Goal: Task Accomplishment & Management: Use online tool/utility

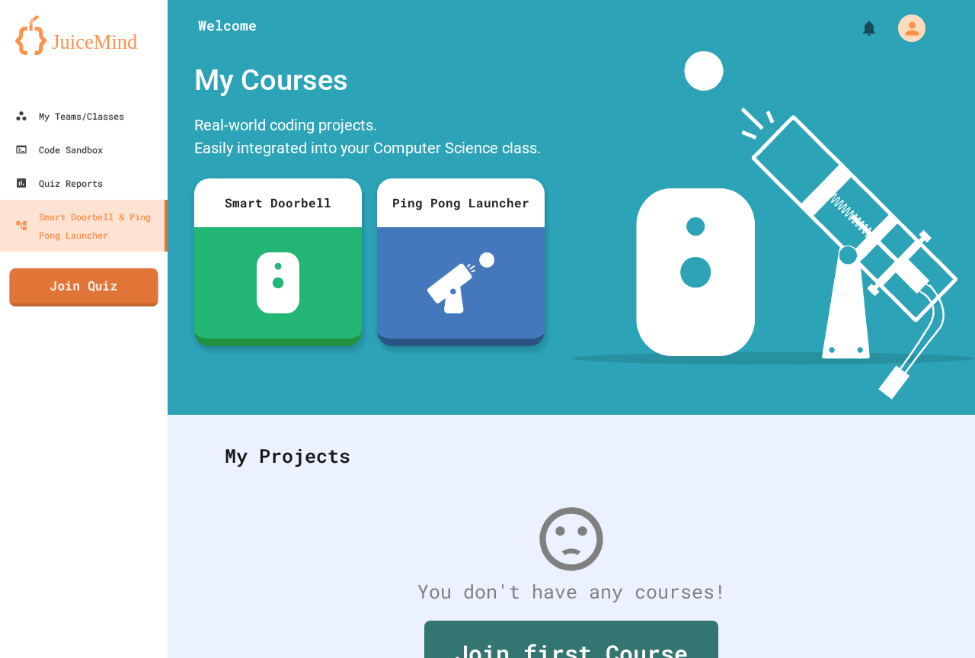
click at [117, 269] on link "Join Quiz" at bounding box center [83, 287] width 149 height 38
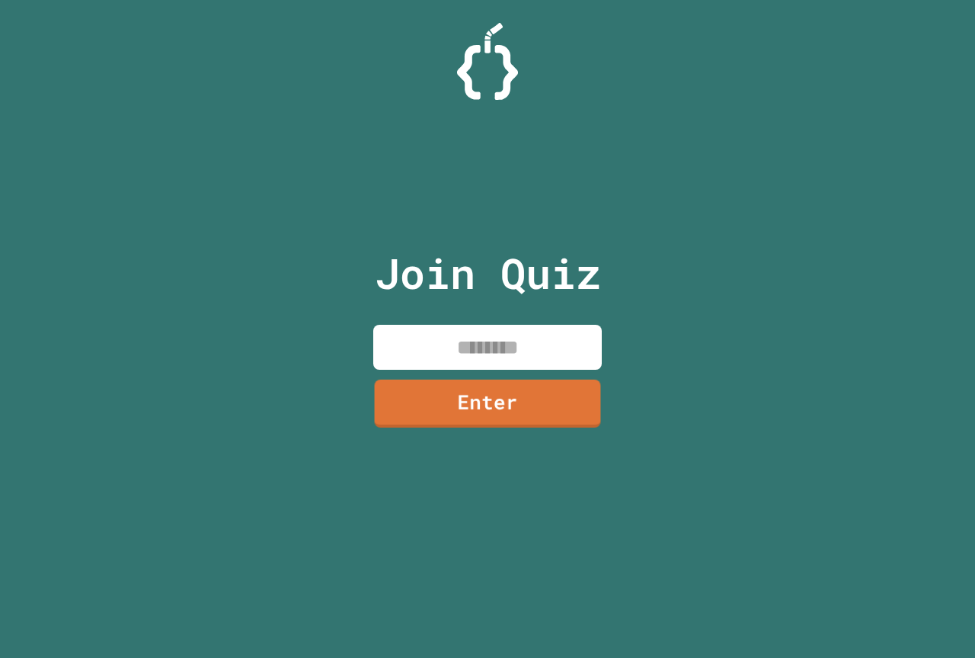
click at [480, 352] on input at bounding box center [487, 347] width 229 height 45
type input "********"
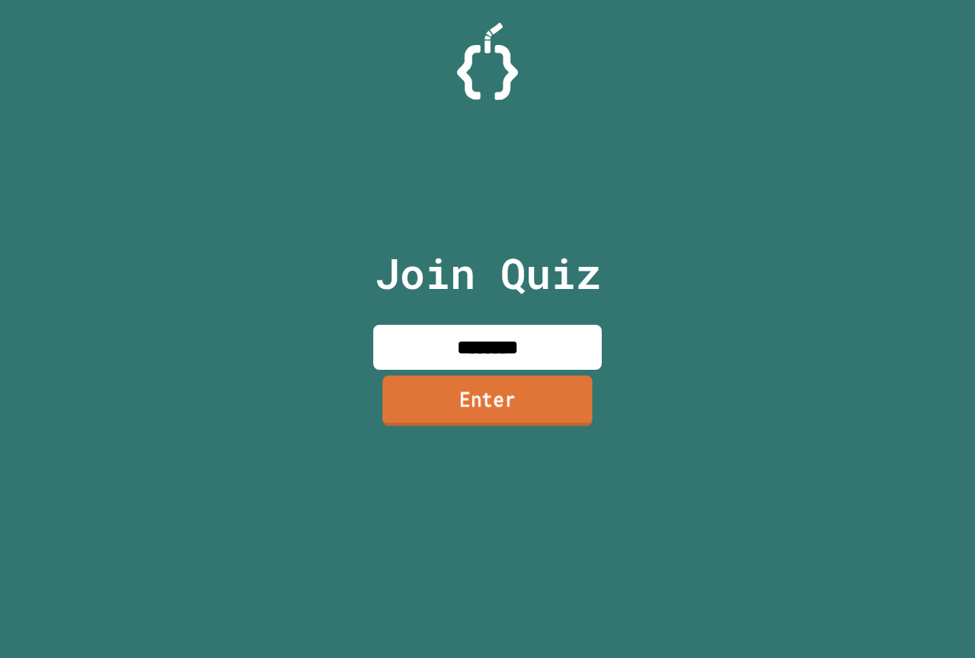
click at [489, 408] on link "Enter" at bounding box center [488, 400] width 210 height 50
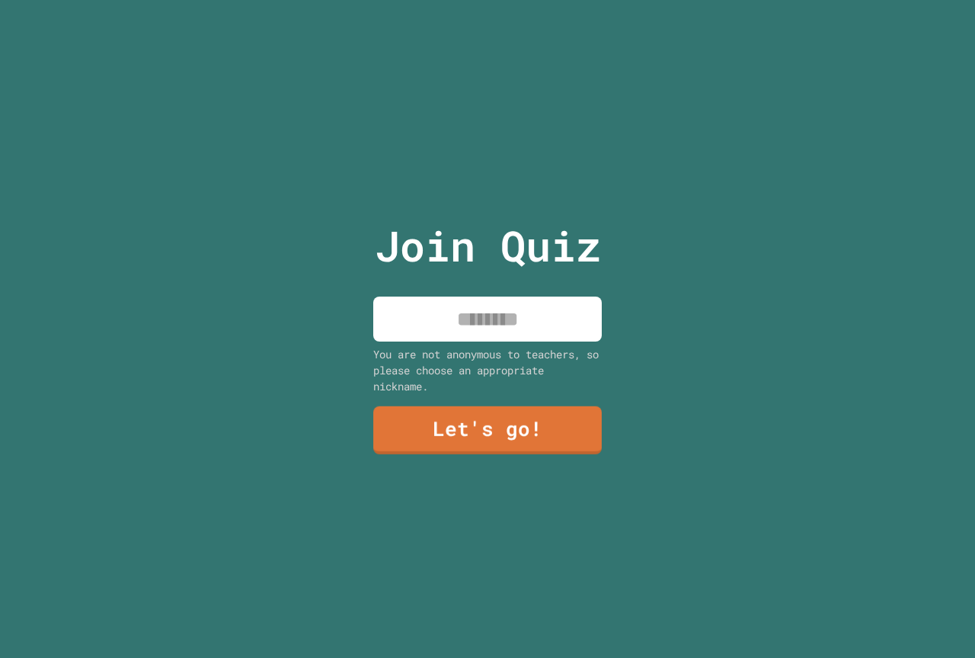
click at [482, 305] on input at bounding box center [487, 318] width 229 height 45
type input "*****"
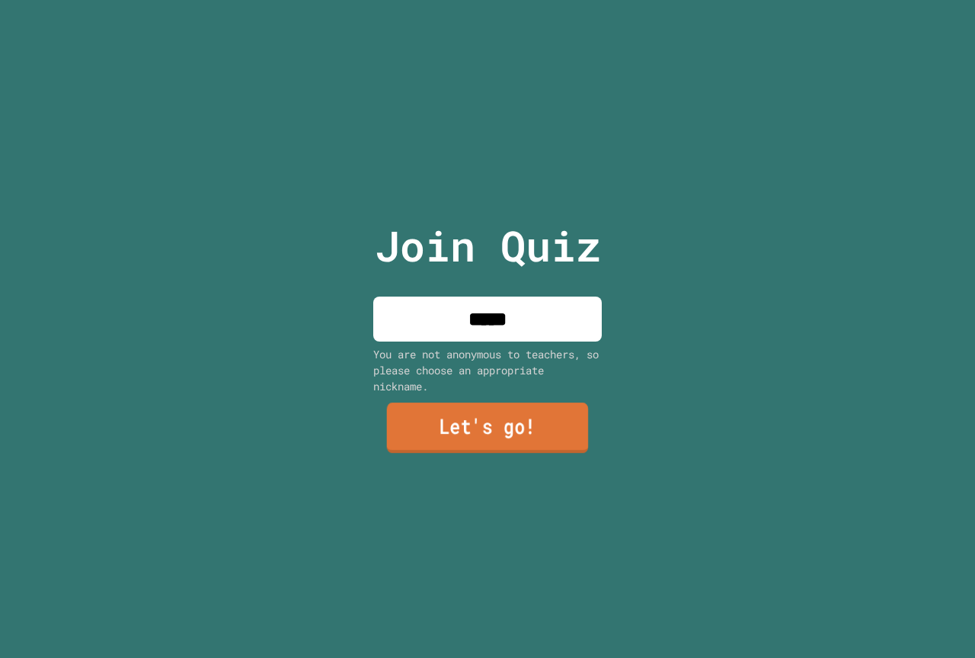
click at [549, 444] on link "Let's go!" at bounding box center [488, 427] width 202 height 50
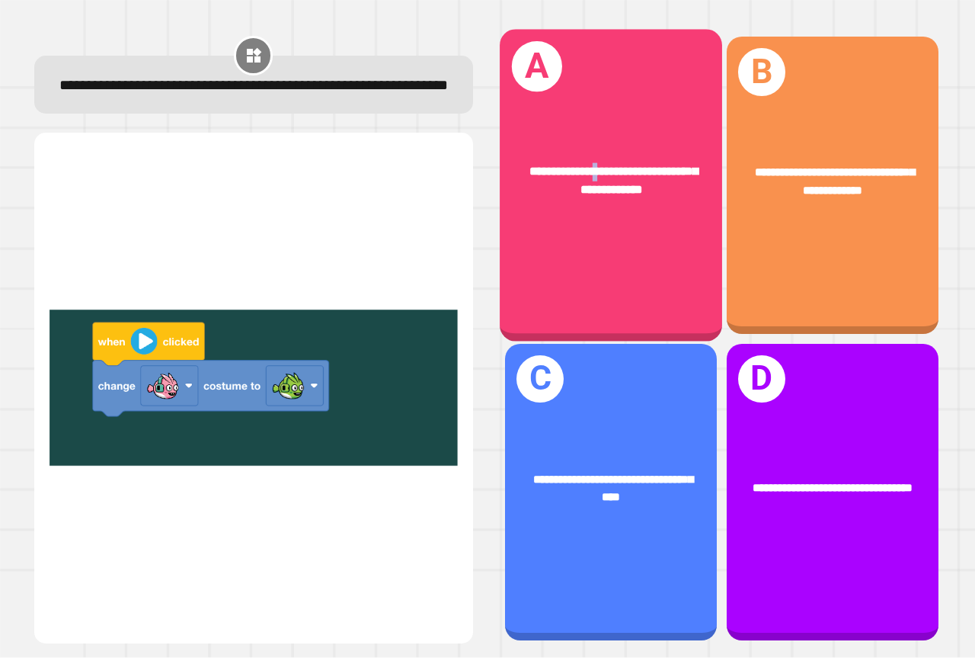
click at [599, 87] on div "**********" at bounding box center [611, 186] width 223 height 312
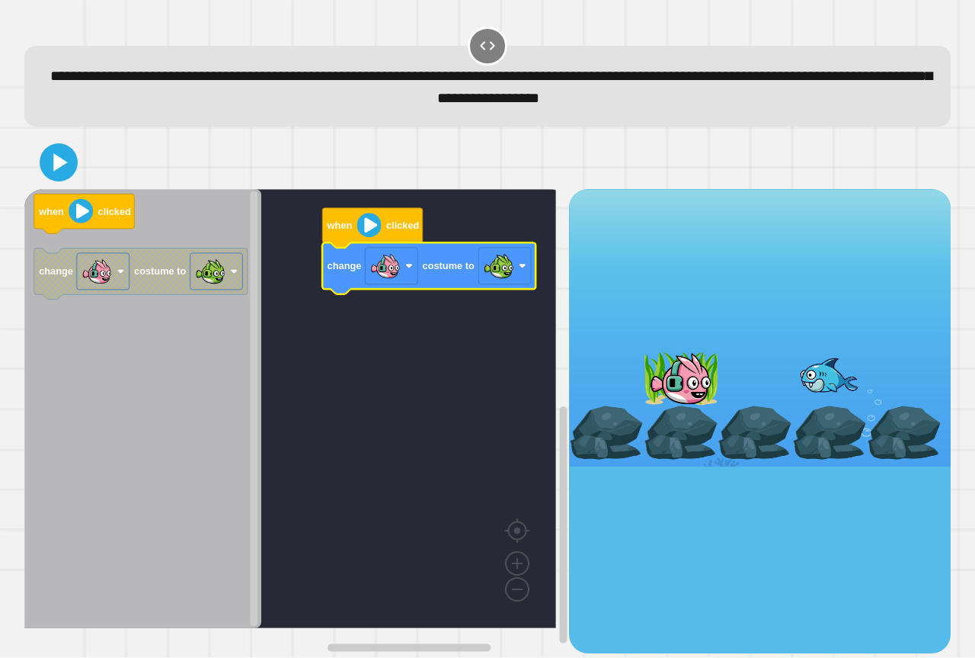
click at [369, 231] on image "Blockly Workspace" at bounding box center [369, 225] width 24 height 24
click at [50, 187] on div at bounding box center [487, 162] width 927 height 53
click at [61, 184] on div at bounding box center [487, 162] width 927 height 53
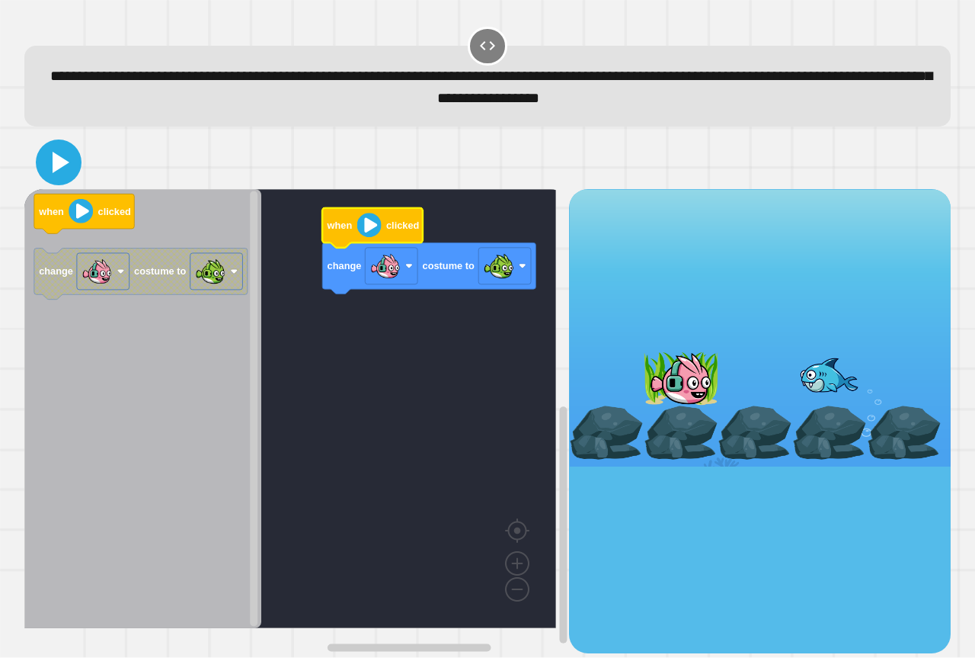
click at [57, 177] on icon at bounding box center [58, 162] width 37 height 37
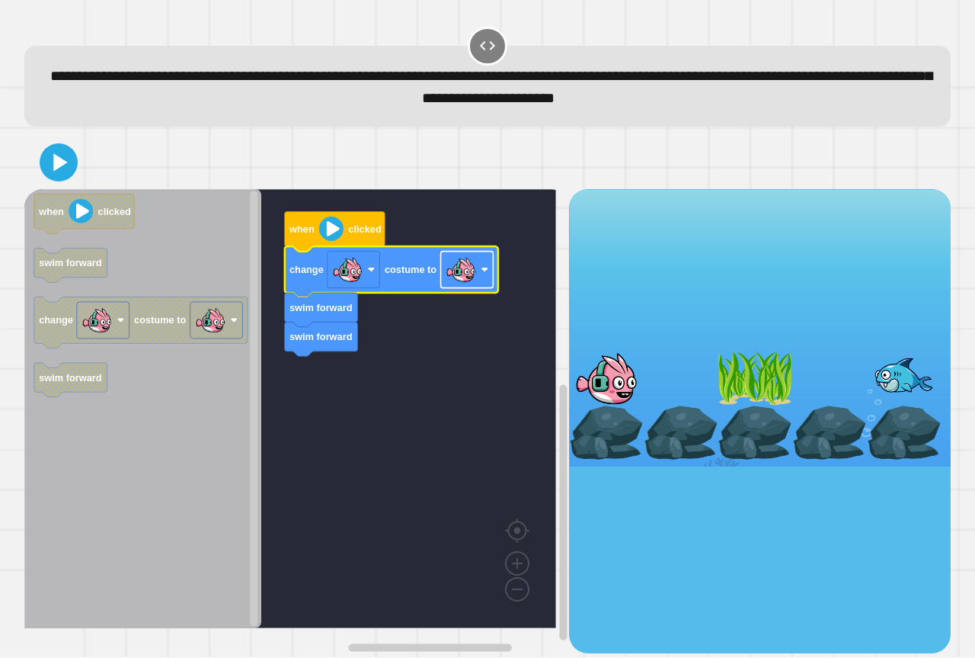
click at [461, 280] on image "Blockly Workspace" at bounding box center [461, 270] width 30 height 30
click at [40, 166] on button at bounding box center [58, 162] width 41 height 41
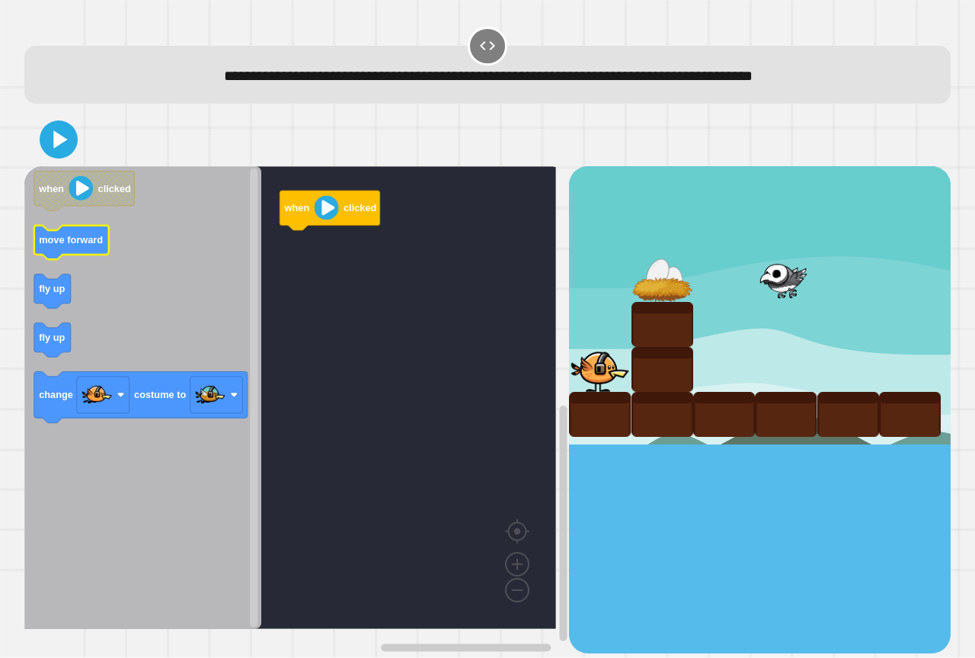
click at [78, 248] on g "move forward" at bounding box center [71, 243] width 75 height 34
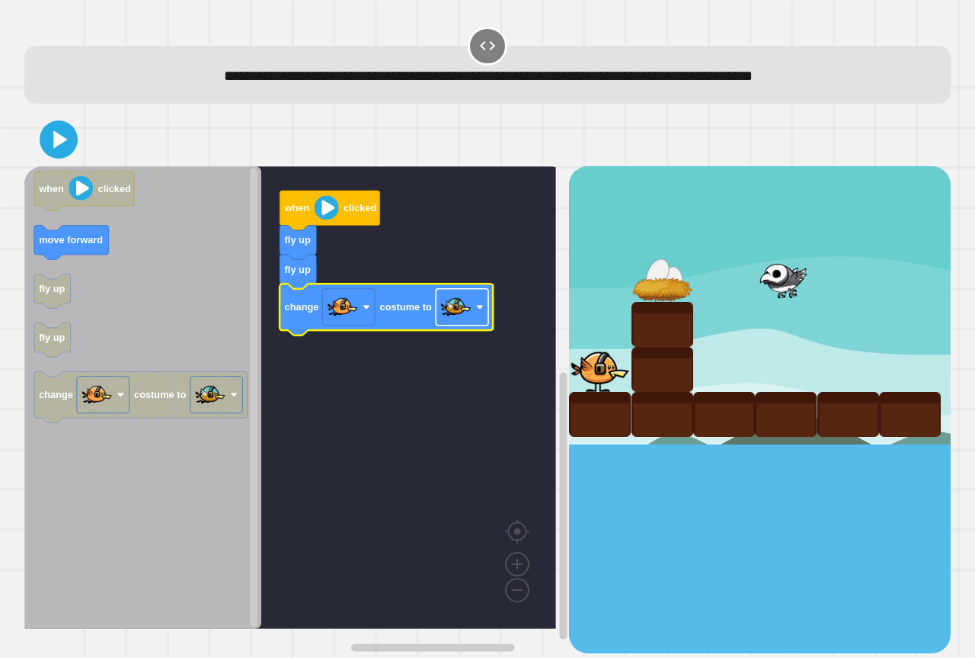
click at [448, 311] on image "Blockly Workspace" at bounding box center [456, 307] width 30 height 30
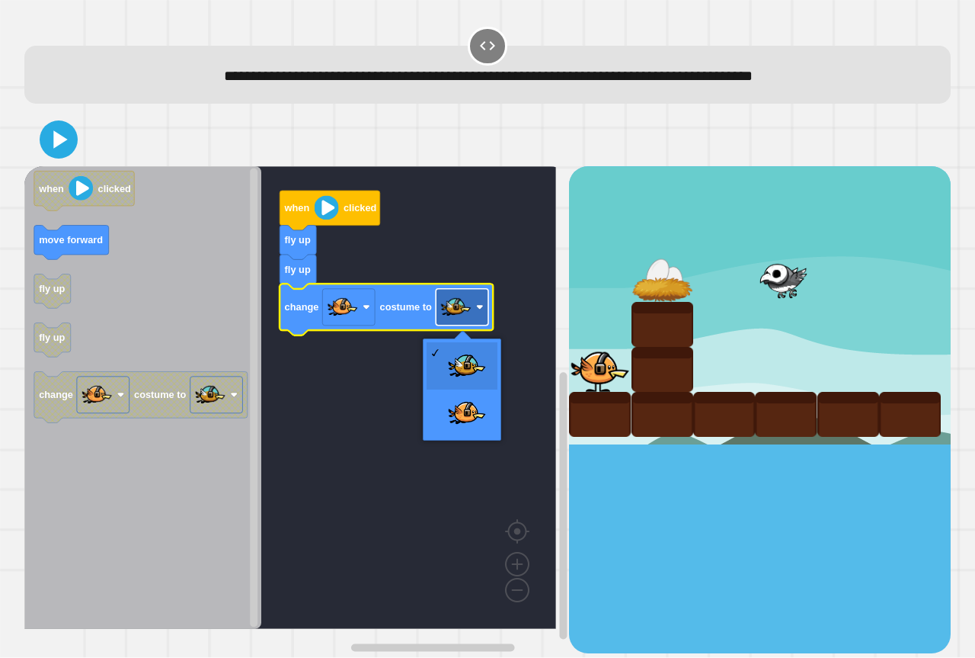
click at [446, 310] on image "Blockly Workspace" at bounding box center [456, 307] width 30 height 30
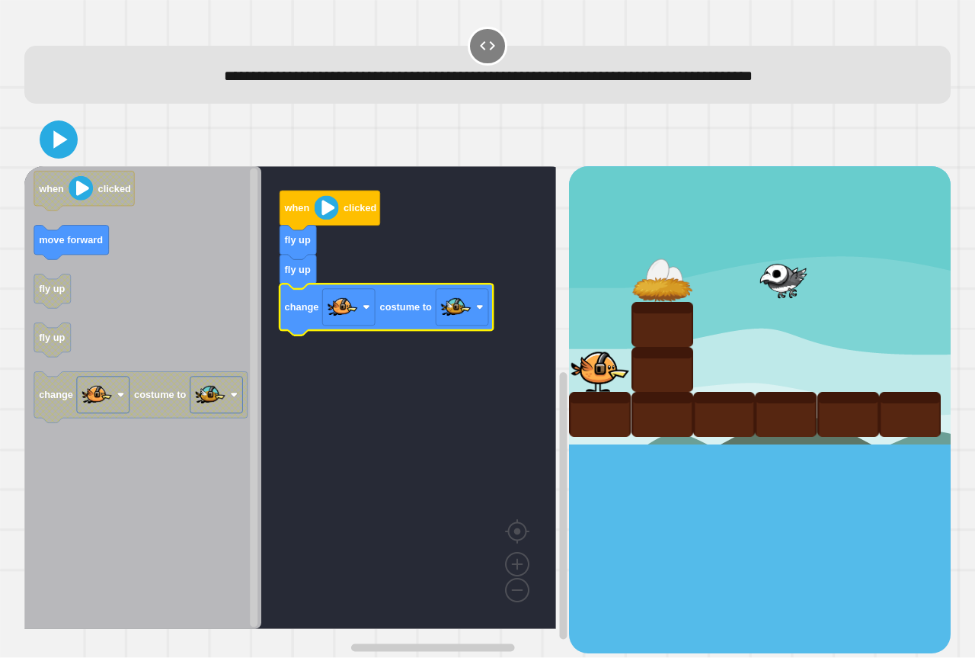
click at [388, 242] on rect "Blockly Workspace" at bounding box center [290, 397] width 532 height 463
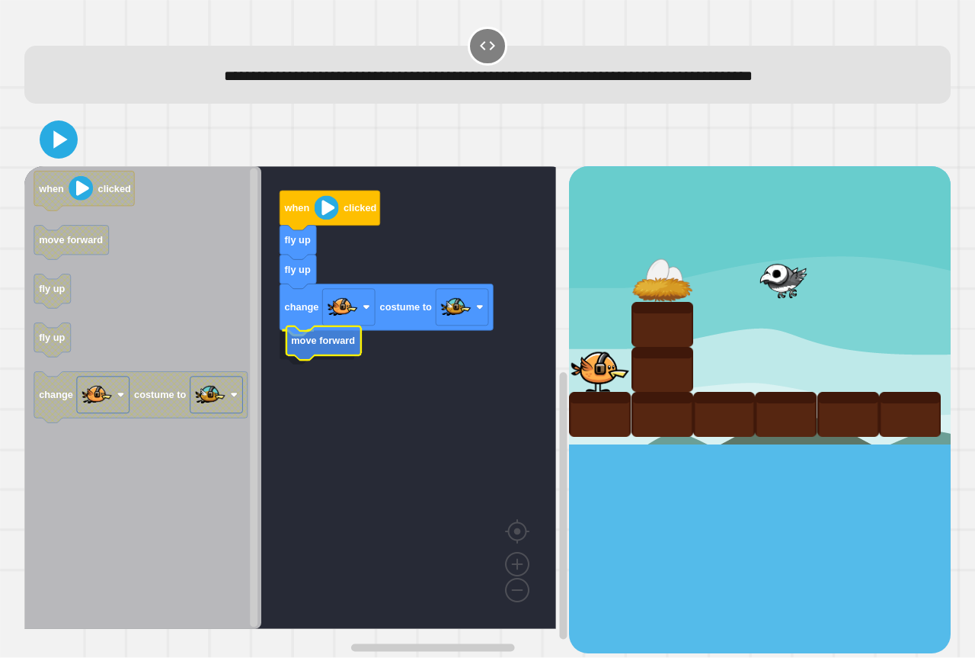
click at [334, 357] on icon "Blockly Workspace" at bounding box center [324, 343] width 75 height 34
click at [50, 154] on icon at bounding box center [59, 140] width 32 height 32
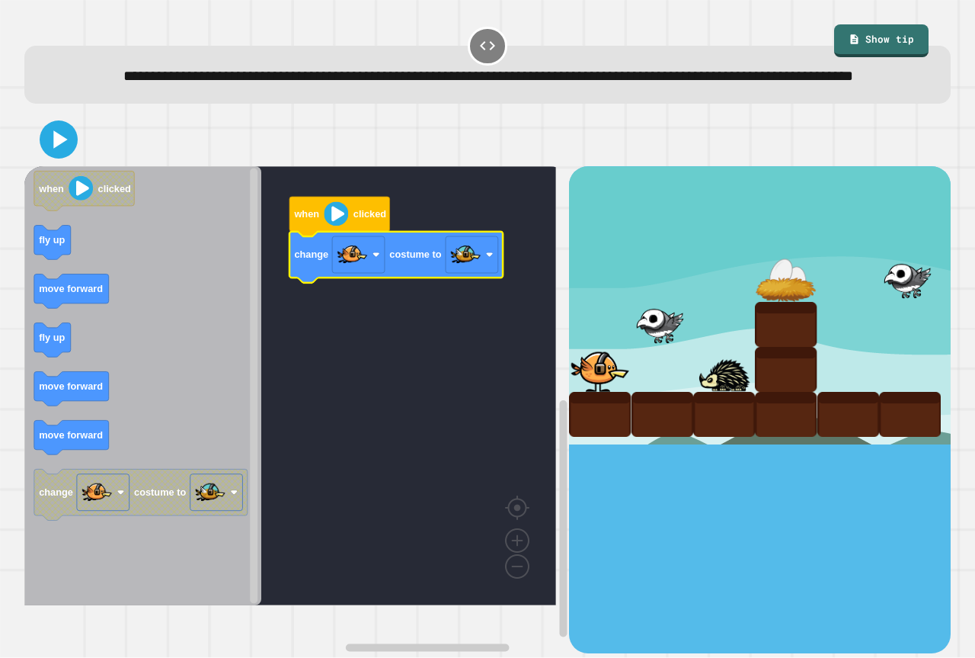
click at [253, 294] on div "when clicked change costume to when clicked fly up move forward fly up move for…" at bounding box center [296, 409] width 545 height 486
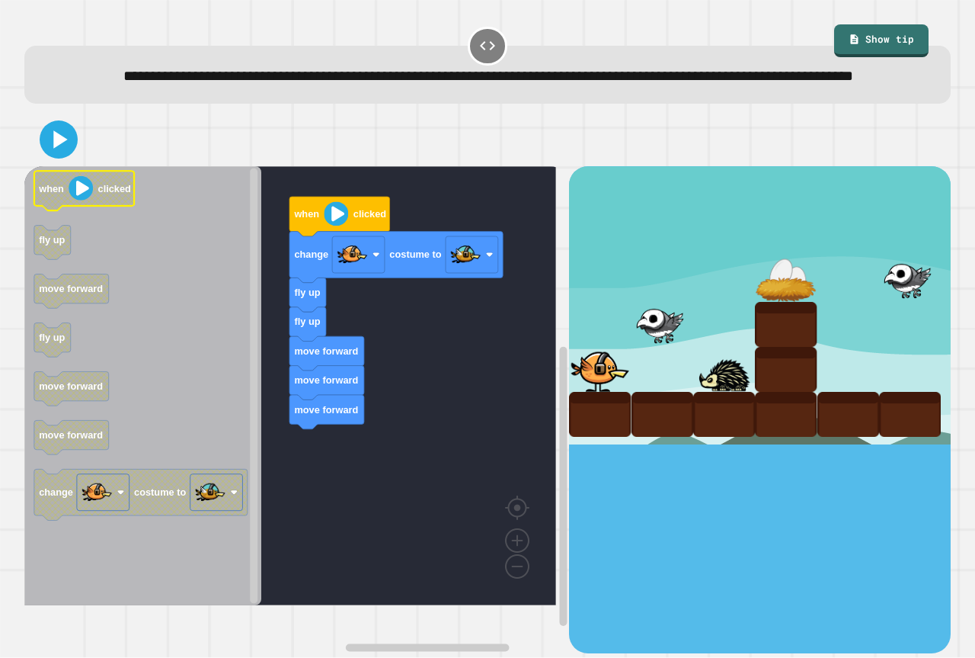
click at [97, 193] on icon "when clicked fly up move forward fly up move forward move forward change costum…" at bounding box center [142, 385] width 237 height 439
click at [52, 158] on icon at bounding box center [58, 139] width 37 height 37
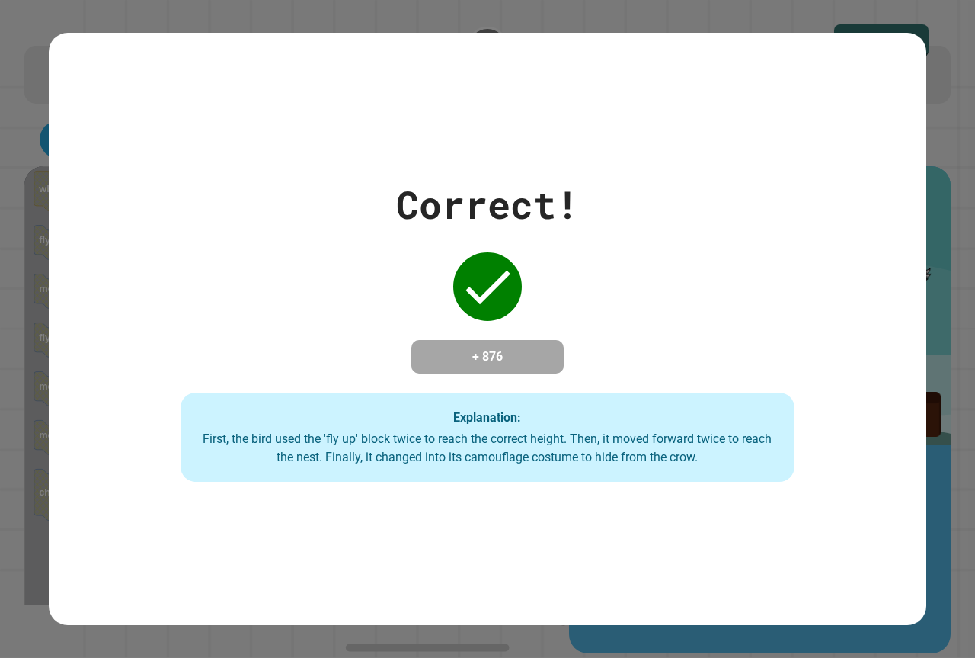
click at [151, 540] on div "Correct! + 876 Explanation: First, the bird used the 'fly up' block twice to re…" at bounding box center [488, 329] width 878 height 592
drag, startPoint x: 165, startPoint y: 585, endPoint x: 92, endPoint y: 540, distance: 86.3
drag, startPoint x: 92, startPoint y: 540, endPoint x: 0, endPoint y: 495, distance: 102.6
click at [0, 495] on div "Correct! + 876 Explanation: First, the bird used the 'fly up' block twice to re…" at bounding box center [487, 329] width 975 height 658
drag, startPoint x: 0, startPoint y: 495, endPoint x: 67, endPoint y: 492, distance: 67.1
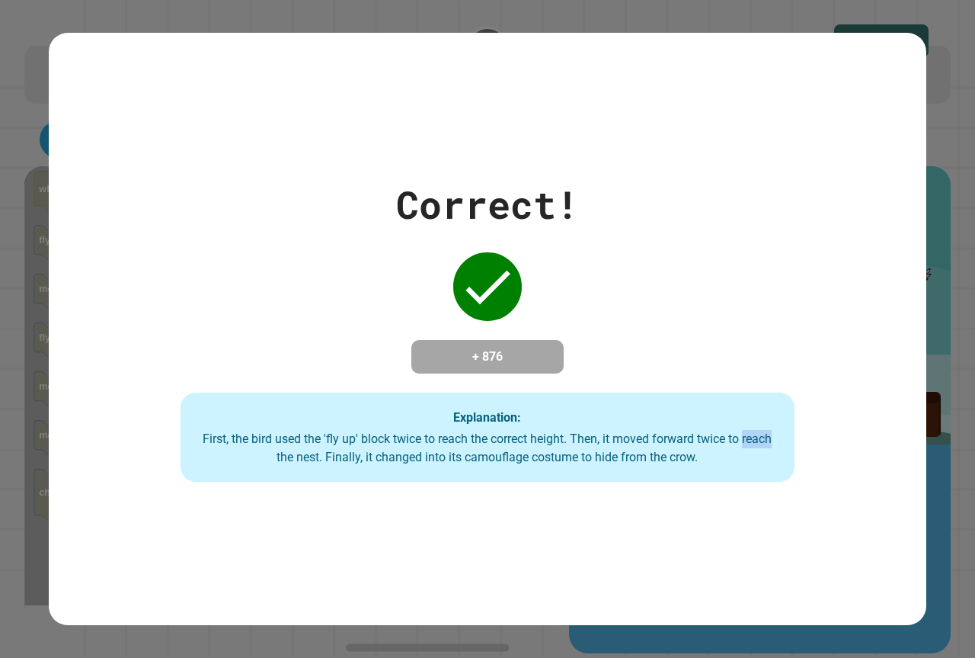
click at [56, 492] on div "Correct! + 876 Explanation: First, the bird used the 'fly up' block twice to re…" at bounding box center [487, 329] width 975 height 658
click at [153, 495] on div "Correct! + 876 Explanation: First, the bird used the 'fly up' block twice to re…" at bounding box center [488, 329] width 878 height 592
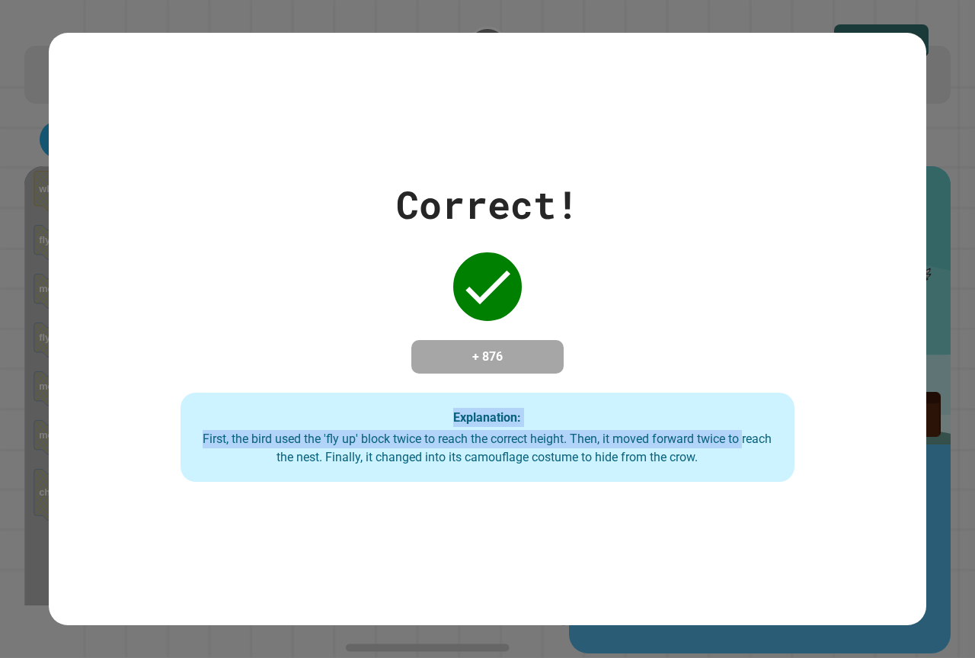
drag, startPoint x: 158, startPoint y: 495, endPoint x: 0, endPoint y: 344, distance: 218.3
click at [0, 345] on div "Correct! + 876 Explanation: First, the bird used the 'fly up' block twice to re…" at bounding box center [487, 329] width 975 height 658
click at [43, 349] on div "Correct! + 876 Explanation: First, the bird used the 'fly up' block twice to re…" at bounding box center [487, 329] width 975 height 658
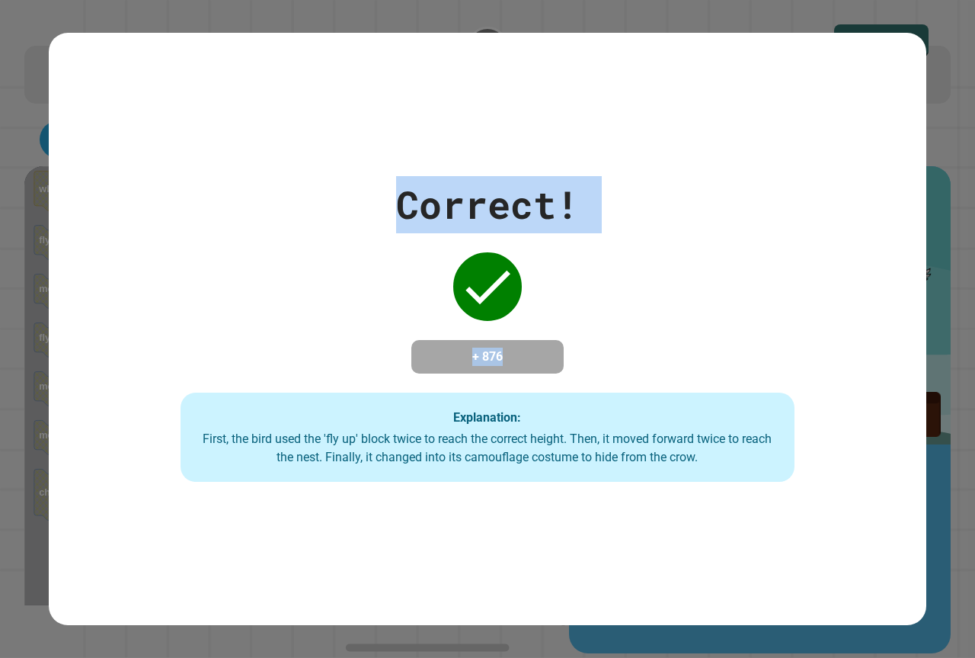
drag, startPoint x: 176, startPoint y: 343, endPoint x: 102, endPoint y: 129, distance: 226.5
click at [114, 129] on div "Correct! + 876 Explanation: First, the bird used the 'fly up' block twice to re…" at bounding box center [488, 329] width 878 height 592
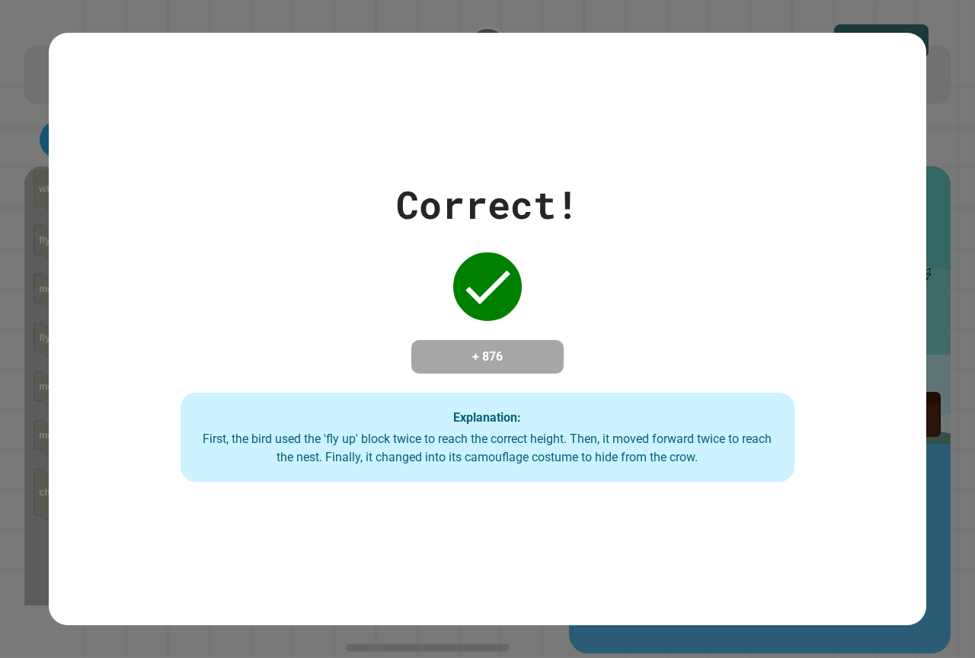
click at [71, 129] on div "Correct! + 876 Explanation: First, the bird used the 'fly up' block twice to re…" at bounding box center [488, 329] width 878 height 592
click at [24, 144] on div "Correct! + 876 Explanation: First, the bird used the 'fly up' block twice to re…" at bounding box center [487, 329] width 975 height 658
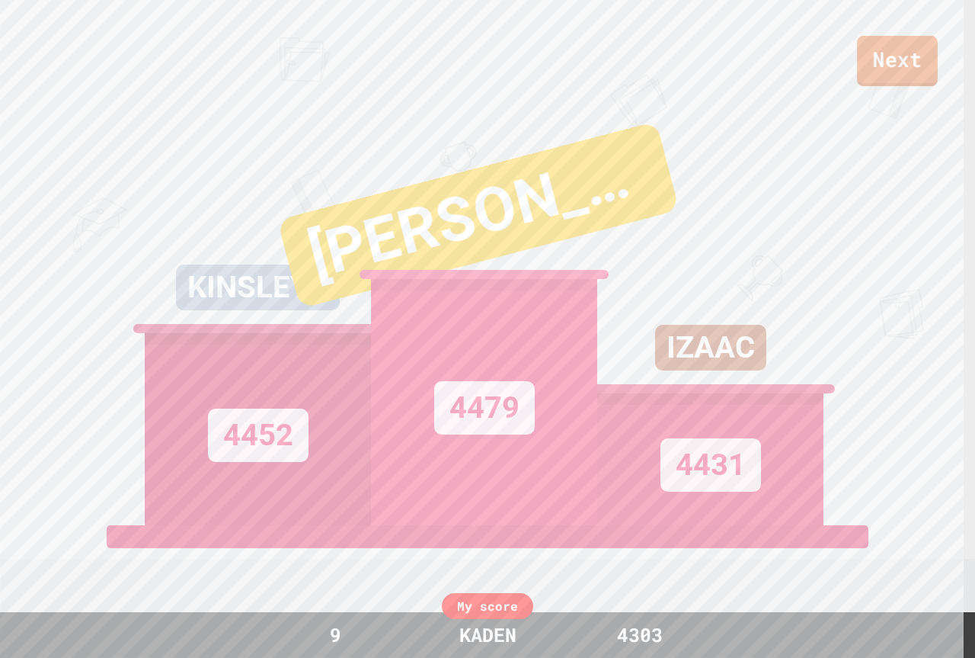
click at [889, 44] on link "Next" at bounding box center [897, 61] width 81 height 50
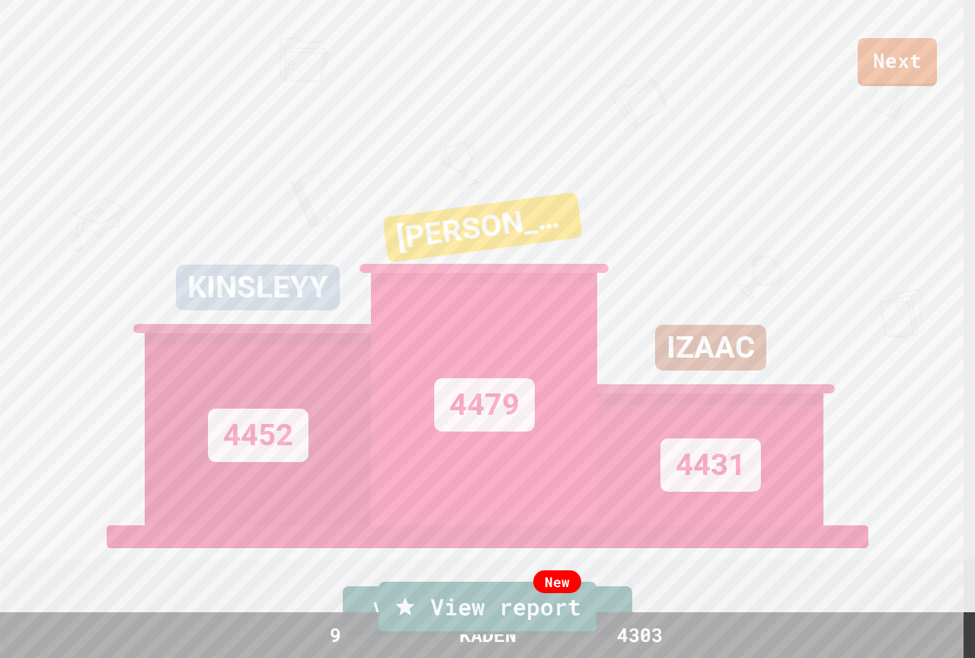
type textarea "**********"
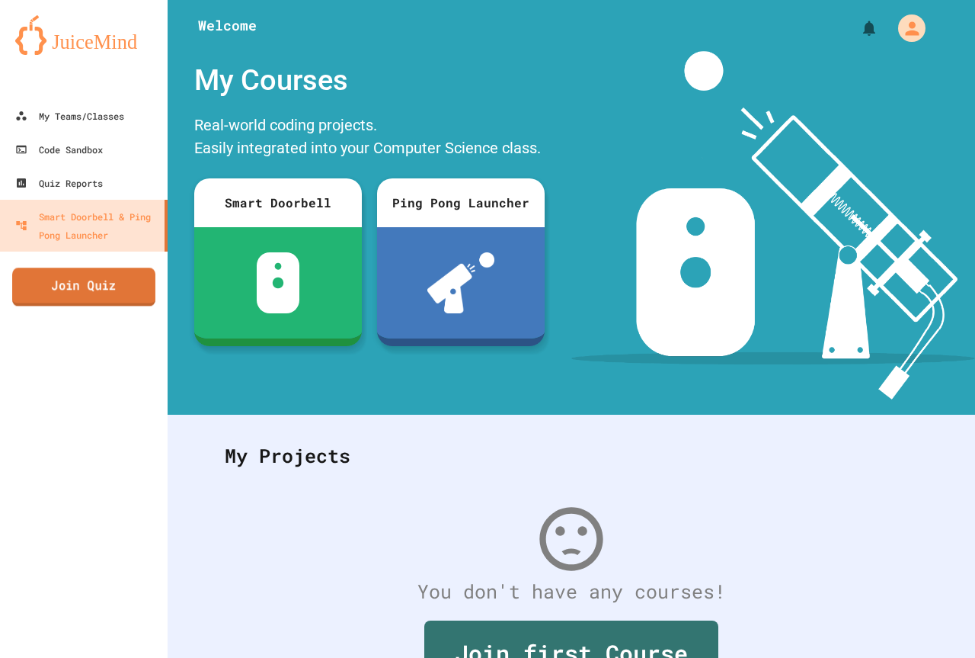
click at [21, 276] on link "Join Quiz" at bounding box center [83, 286] width 143 height 38
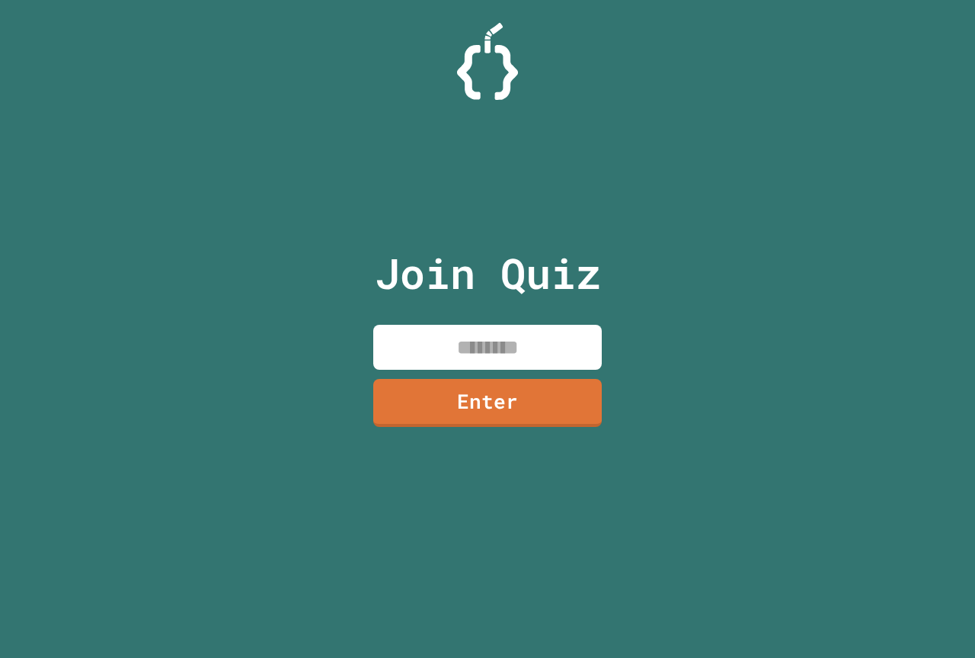
click at [574, 336] on input at bounding box center [487, 347] width 229 height 45
type input "********"
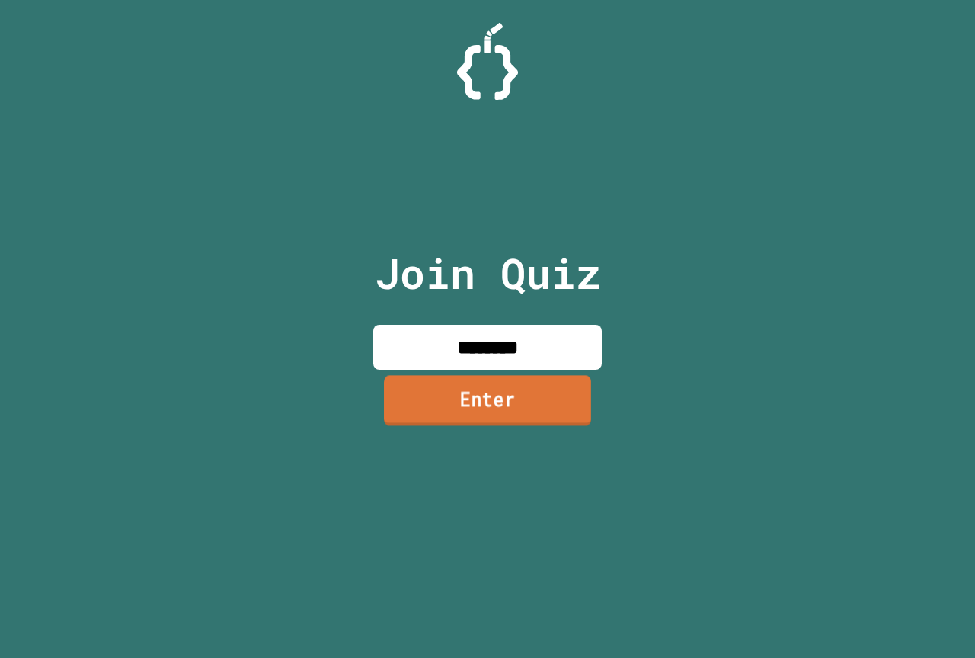
click at [559, 395] on link "Enter" at bounding box center [487, 400] width 207 height 50
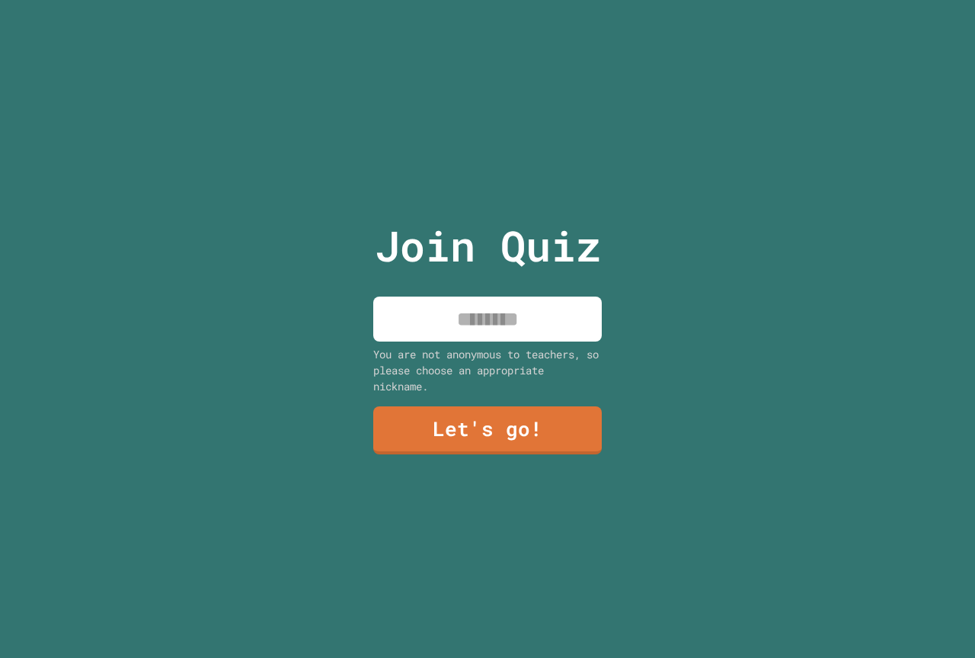
click at [510, 309] on input at bounding box center [487, 318] width 229 height 45
type input "*****"
click at [536, 447] on link "Let's go!" at bounding box center [488, 430] width 230 height 50
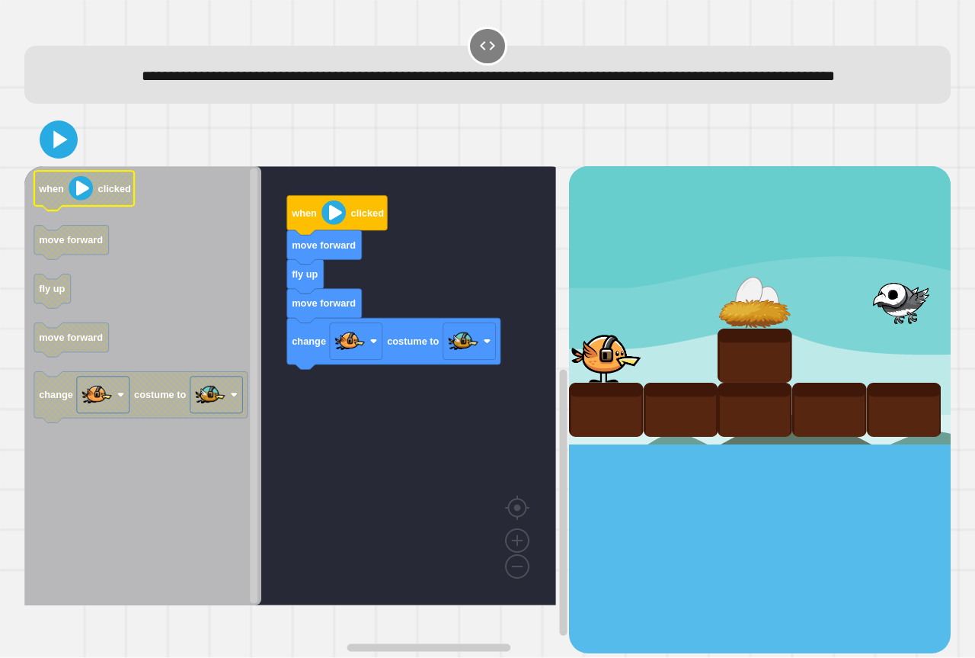
click at [68, 199] on icon "Blockly Workspace" at bounding box center [84, 191] width 101 height 40
click at [61, 166] on div at bounding box center [487, 139] width 927 height 53
click at [54, 149] on icon at bounding box center [60, 139] width 15 height 19
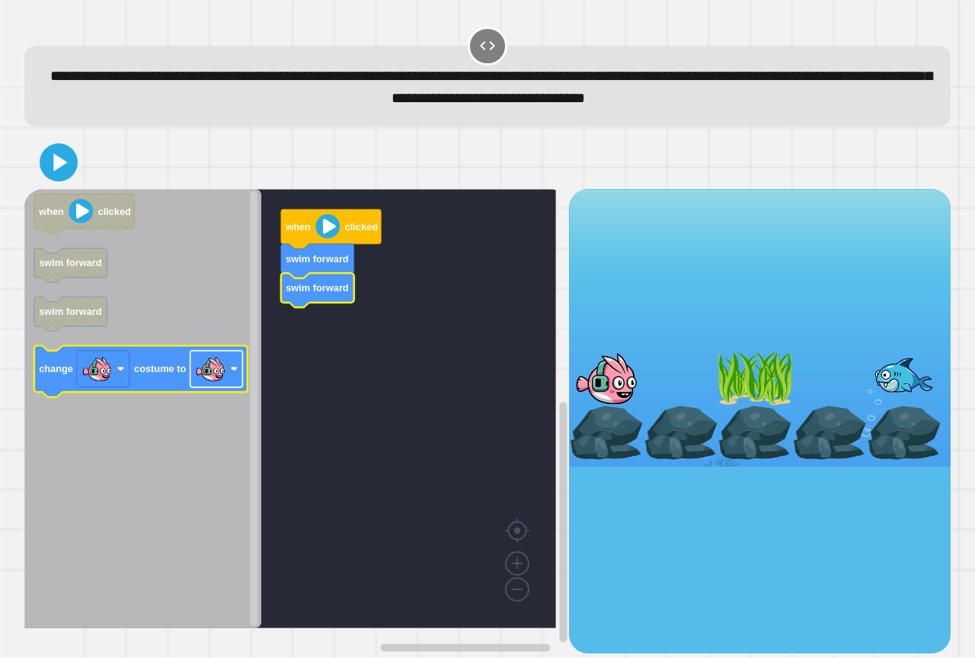
click at [210, 372] on image "Blockly Workspace" at bounding box center [210, 369] width 30 height 30
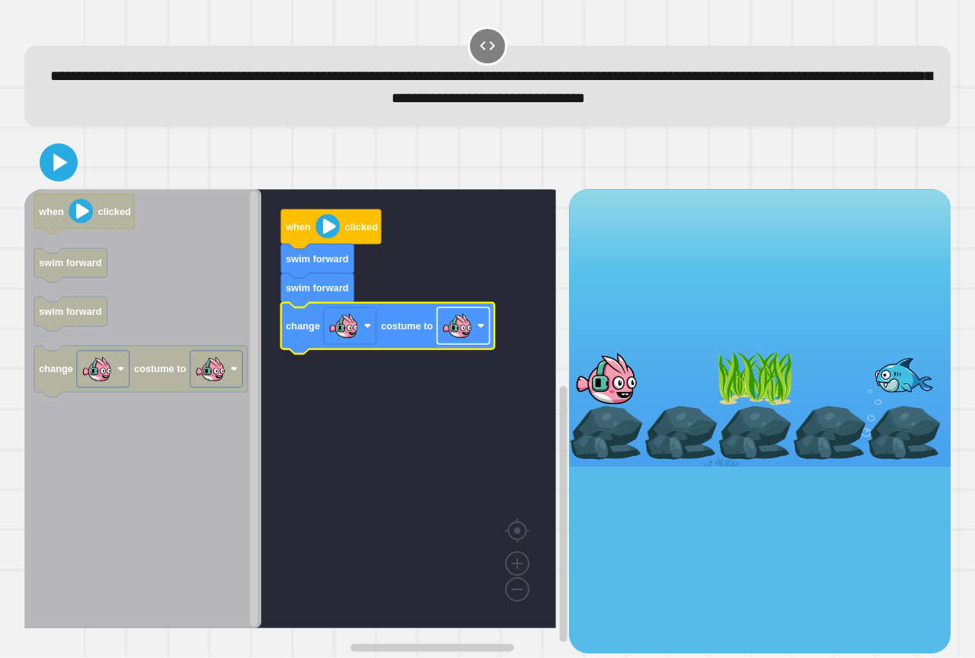
click at [457, 338] on image "Blockly Workspace" at bounding box center [457, 326] width 30 height 30
click at [60, 135] on div "**********" at bounding box center [488, 339] width 937 height 638
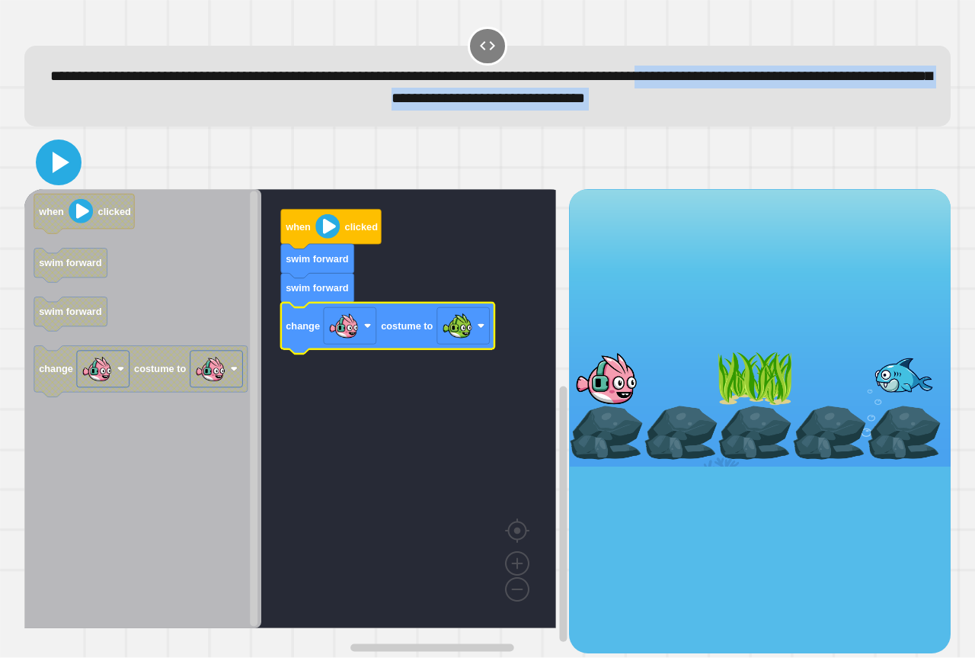
click at [61, 155] on icon at bounding box center [58, 162] width 37 height 37
click at [242, 152] on div at bounding box center [487, 162] width 927 height 53
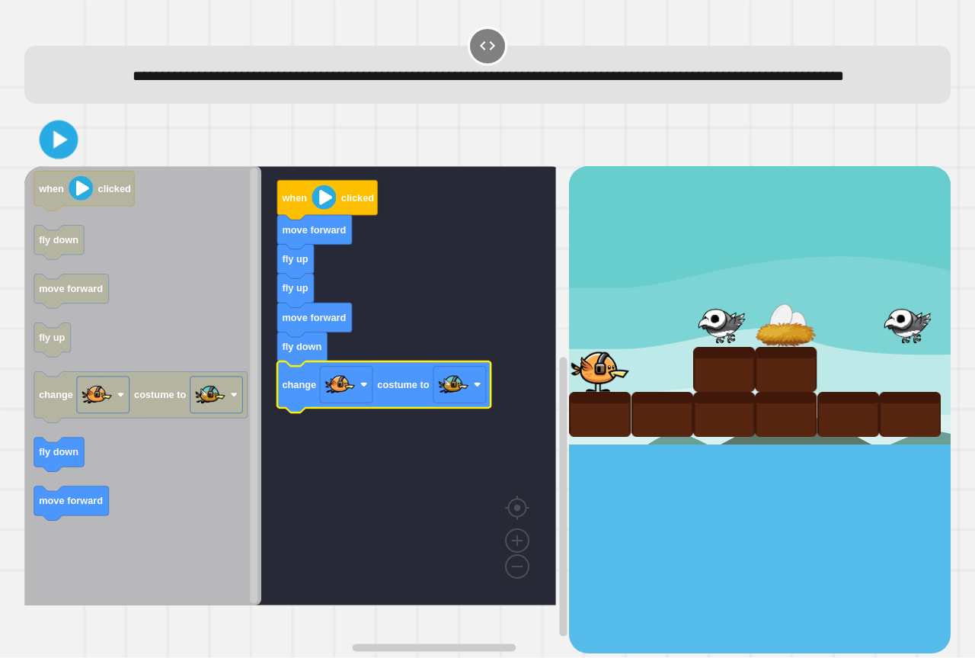
click at [75, 166] on div at bounding box center [487, 139] width 927 height 53
click at [51, 158] on icon at bounding box center [58, 140] width 35 height 35
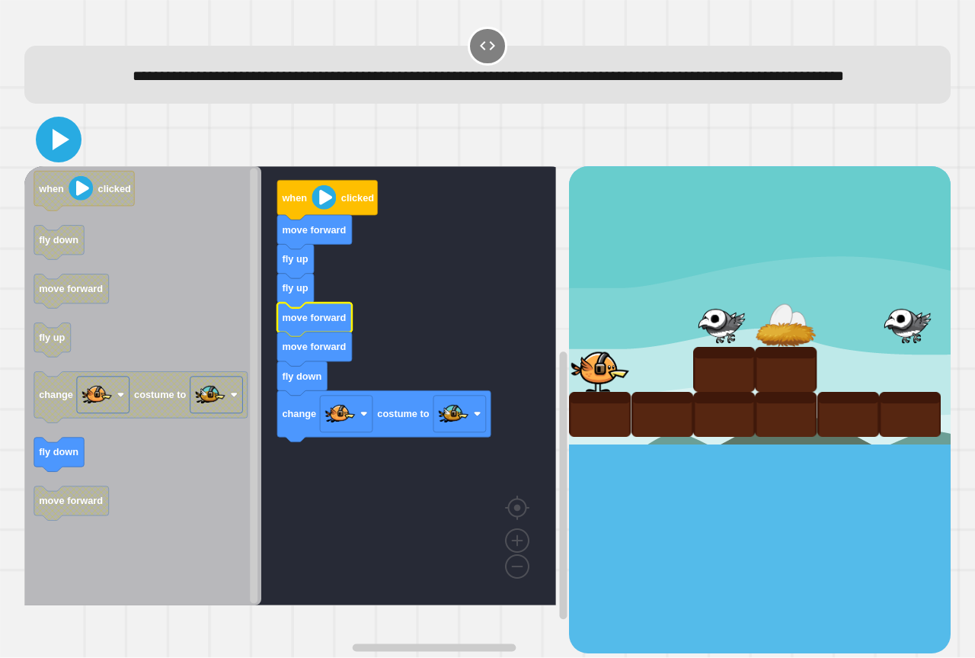
click at [62, 158] on icon at bounding box center [58, 139] width 37 height 37
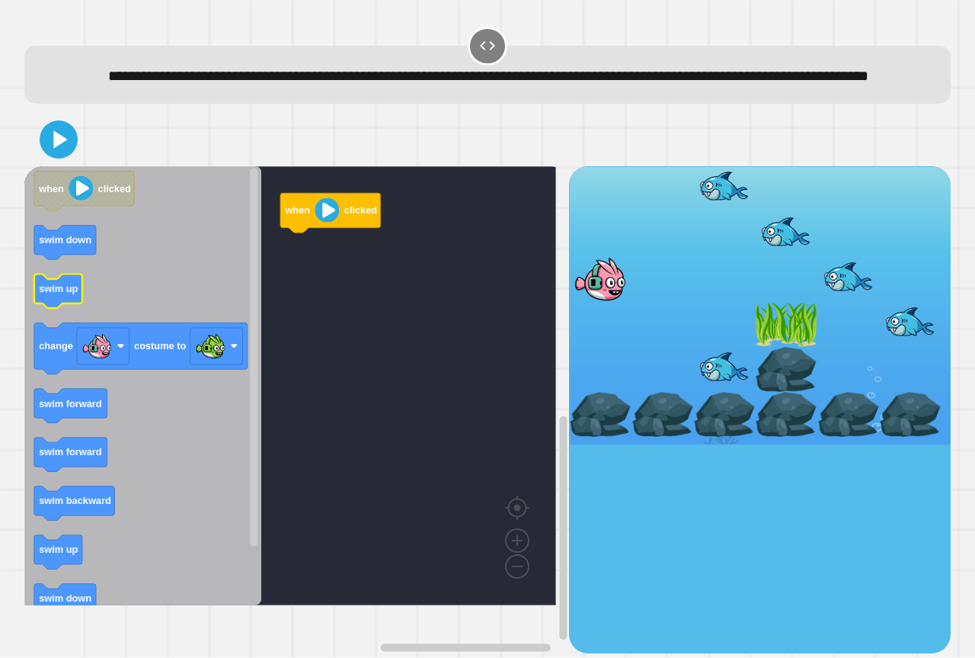
click at [40, 295] on text "swim up" at bounding box center [58, 288] width 39 height 11
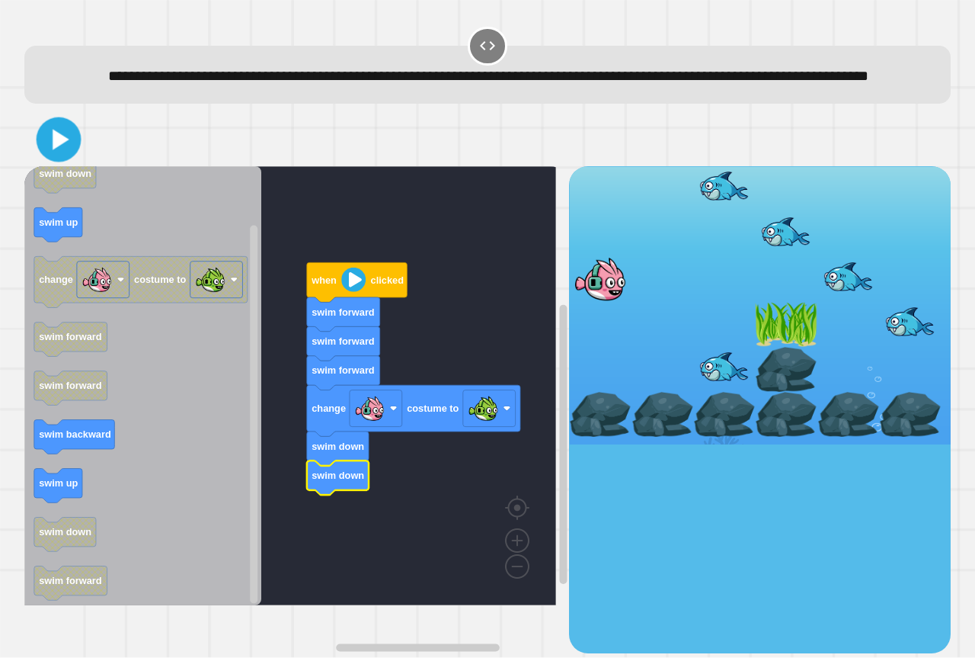
click at [62, 150] on icon at bounding box center [61, 140] width 17 height 21
click at [71, 155] on icon at bounding box center [58, 139] width 30 height 30
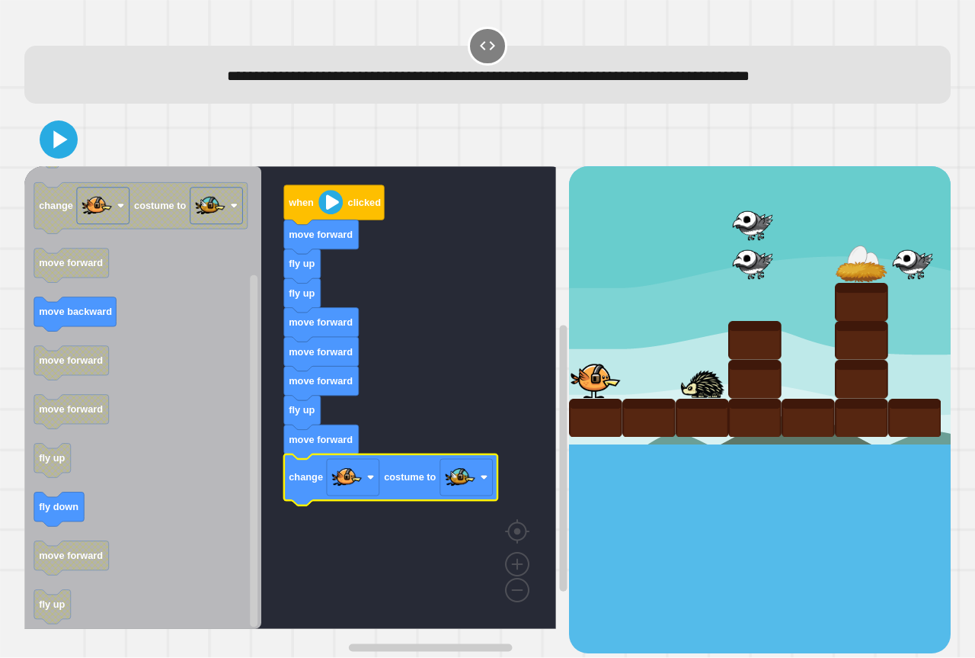
click at [48, 162] on div at bounding box center [487, 139] width 927 height 53
click at [48, 159] on div at bounding box center [487, 139] width 927 height 53
click at [48, 151] on icon at bounding box center [58, 139] width 33 height 33
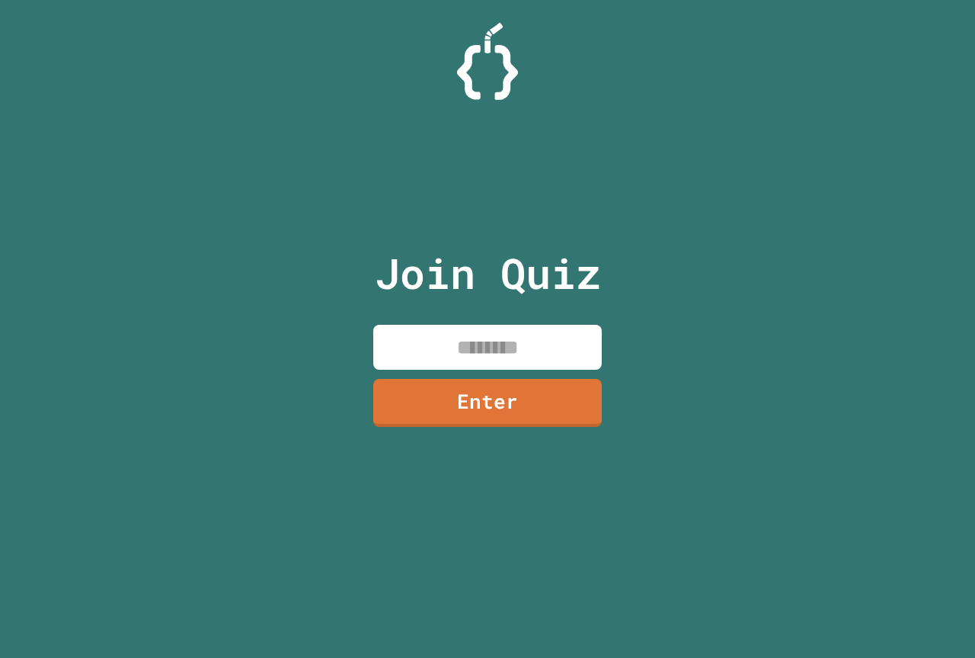
drag, startPoint x: 488, startPoint y: 332, endPoint x: 484, endPoint y: 340, distance: 8.5
click at [484, 340] on input at bounding box center [487, 347] width 229 height 45
paste input
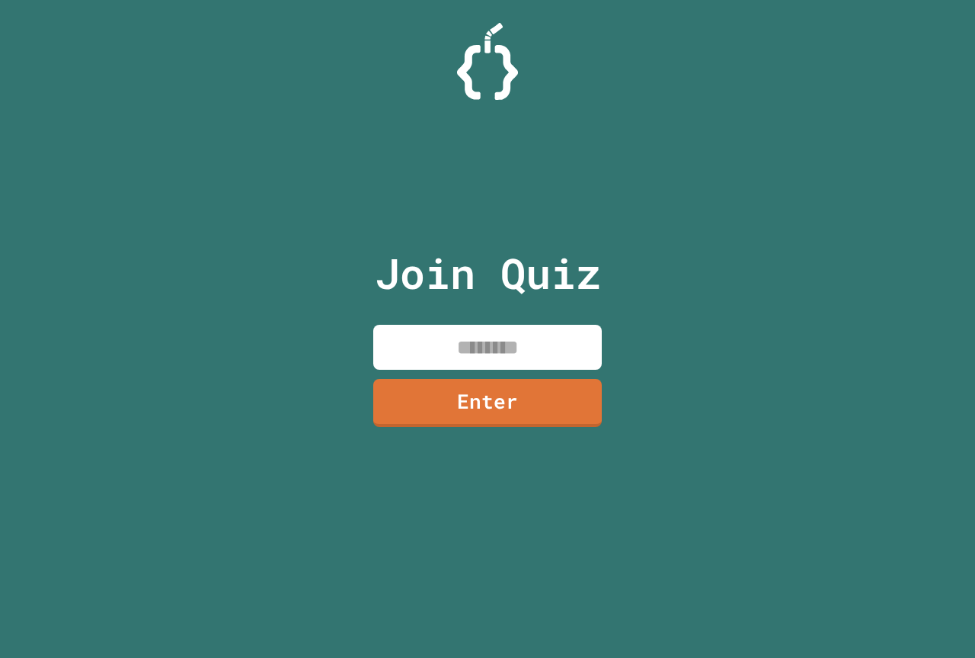
paste input
paste input "********"
type input "********"
click at [473, 405] on link "Enter" at bounding box center [487, 401] width 225 height 50
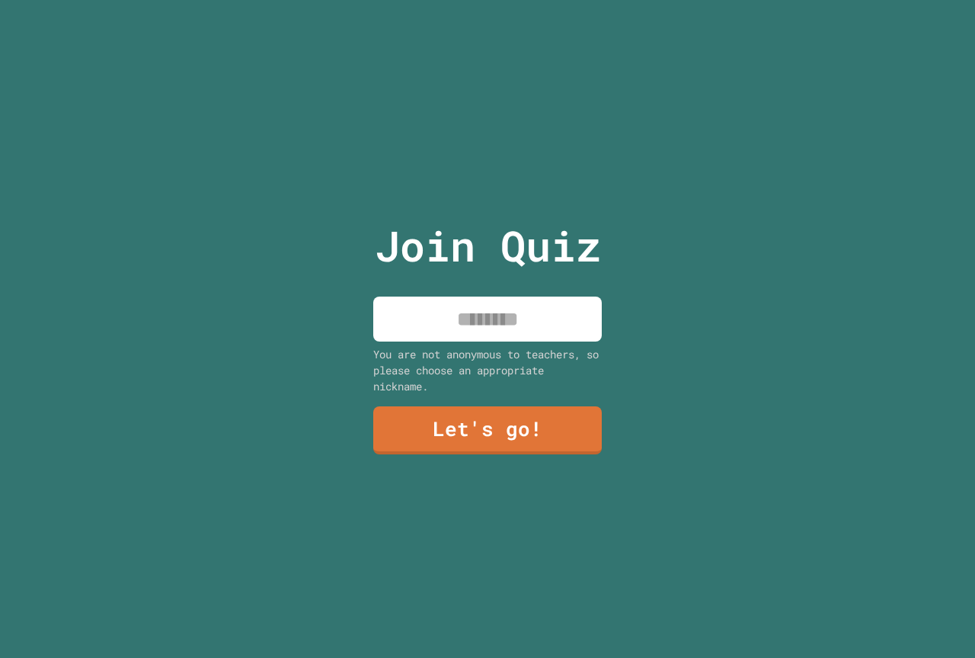
click at [479, 322] on input at bounding box center [487, 318] width 229 height 45
type input "*****"
click at [513, 416] on link "Let's go!" at bounding box center [488, 429] width 231 height 50
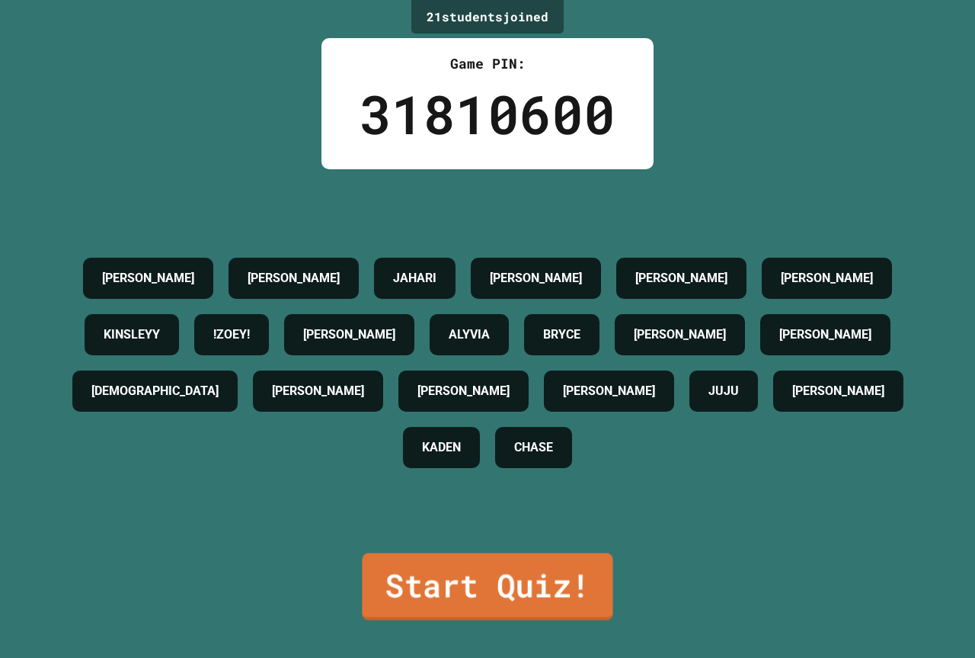
click at [507, 598] on link "Start Quiz!" at bounding box center [487, 585] width 251 height 67
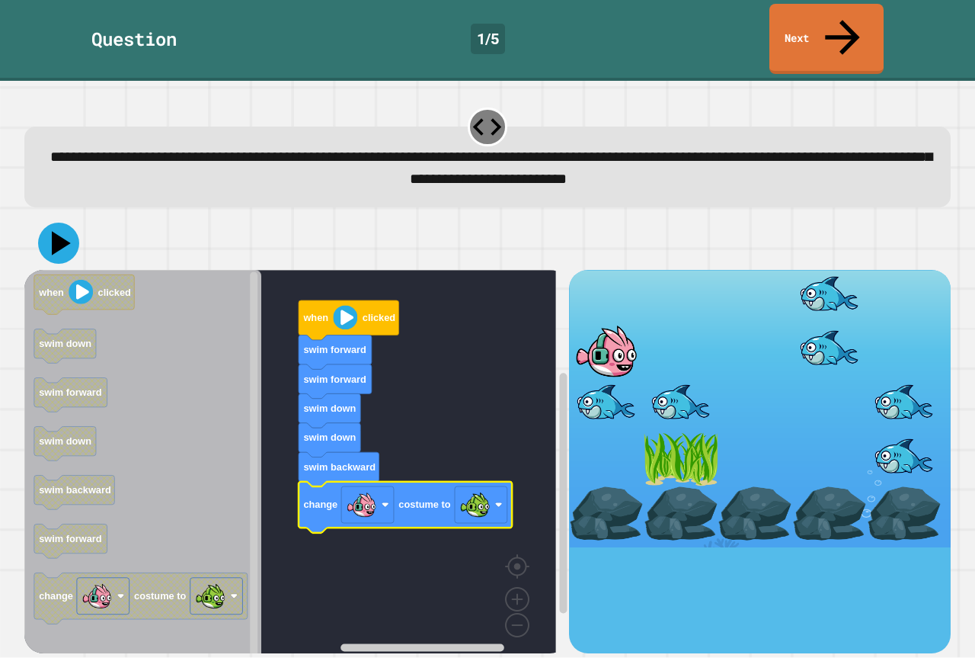
click at [49, 223] on icon at bounding box center [58, 243] width 41 height 41
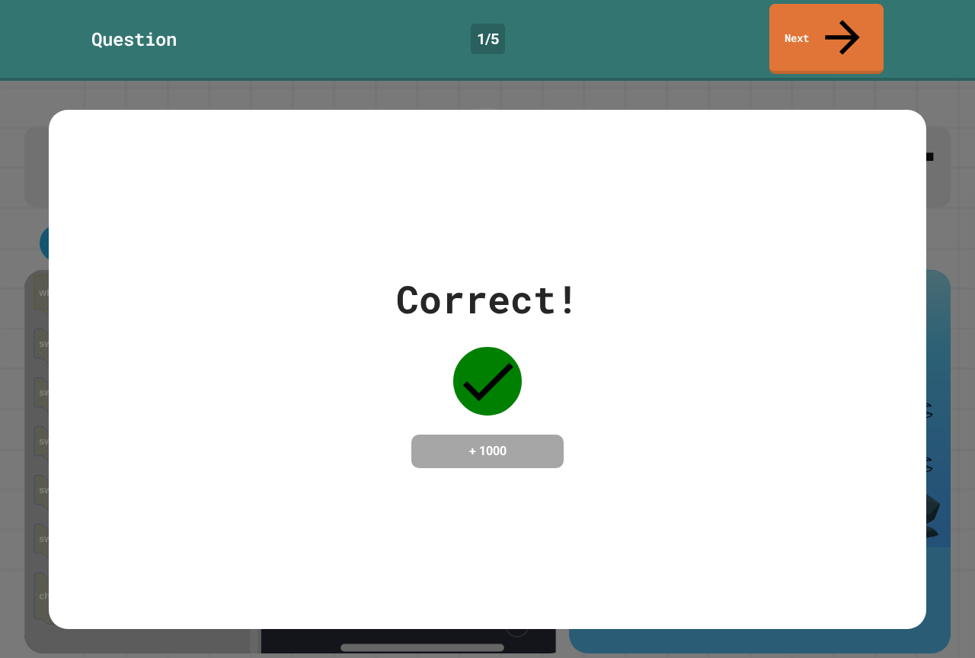
click at [876, 27] on link "Next" at bounding box center [827, 39] width 114 height 70
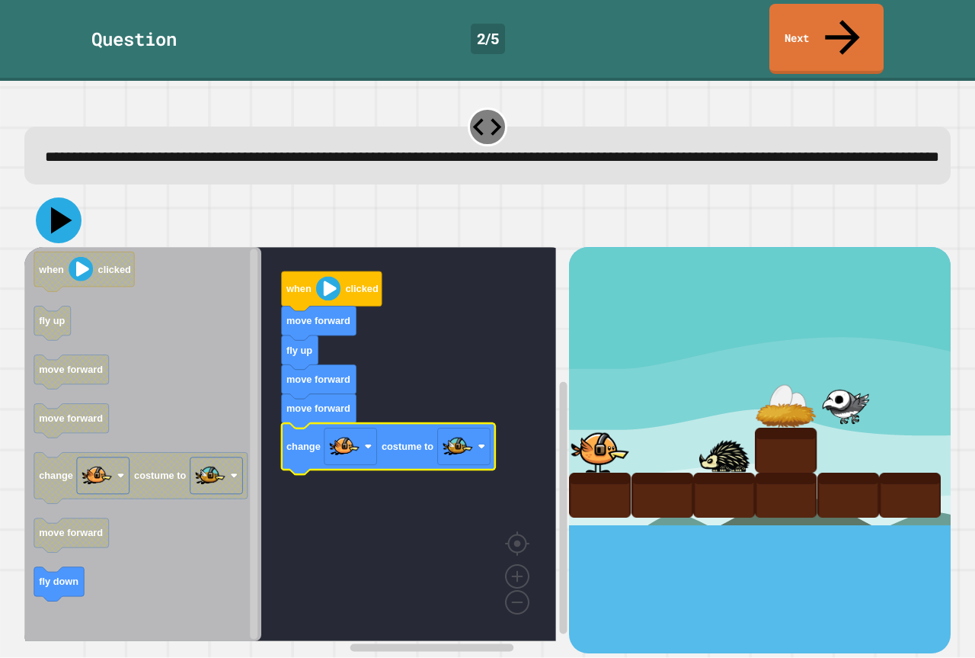
click at [69, 216] on icon at bounding box center [59, 220] width 46 height 46
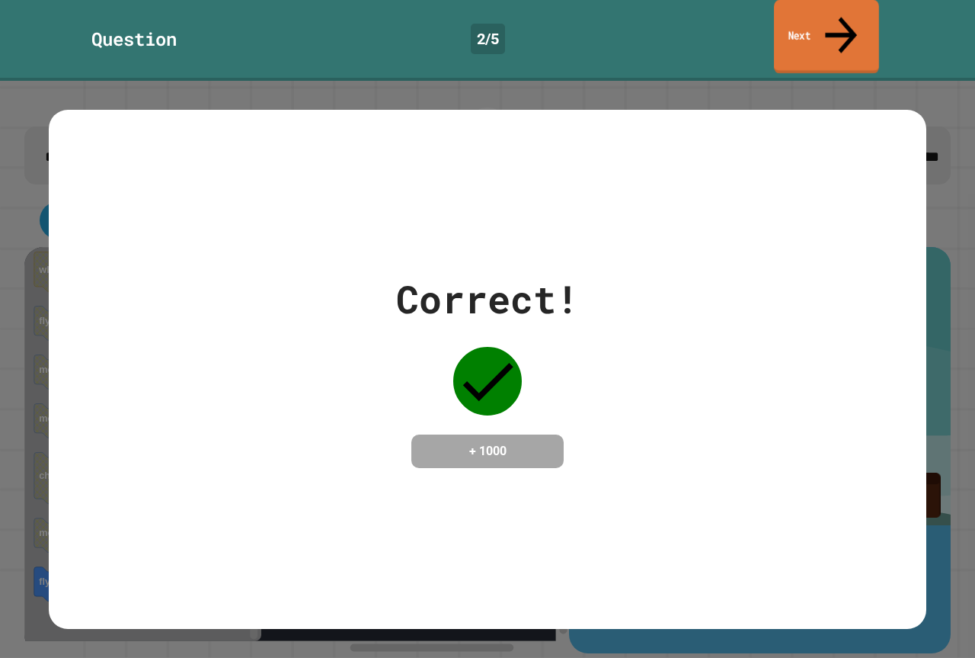
click at [793, 8] on link "Next" at bounding box center [826, 37] width 105 height 74
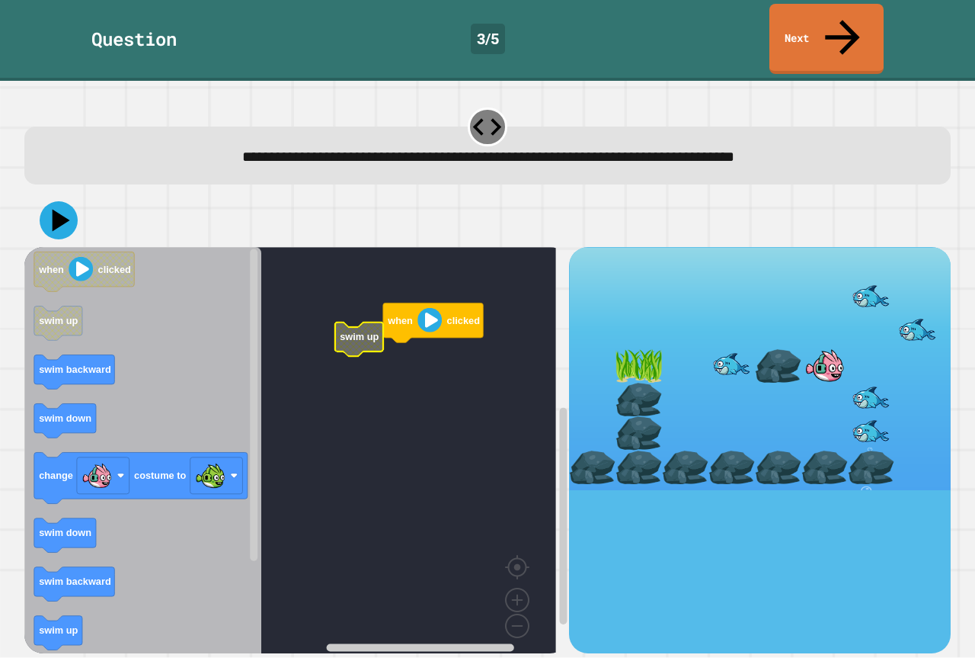
click at [400, 315] on rect "Blockly Workspace" at bounding box center [290, 456] width 532 height 418
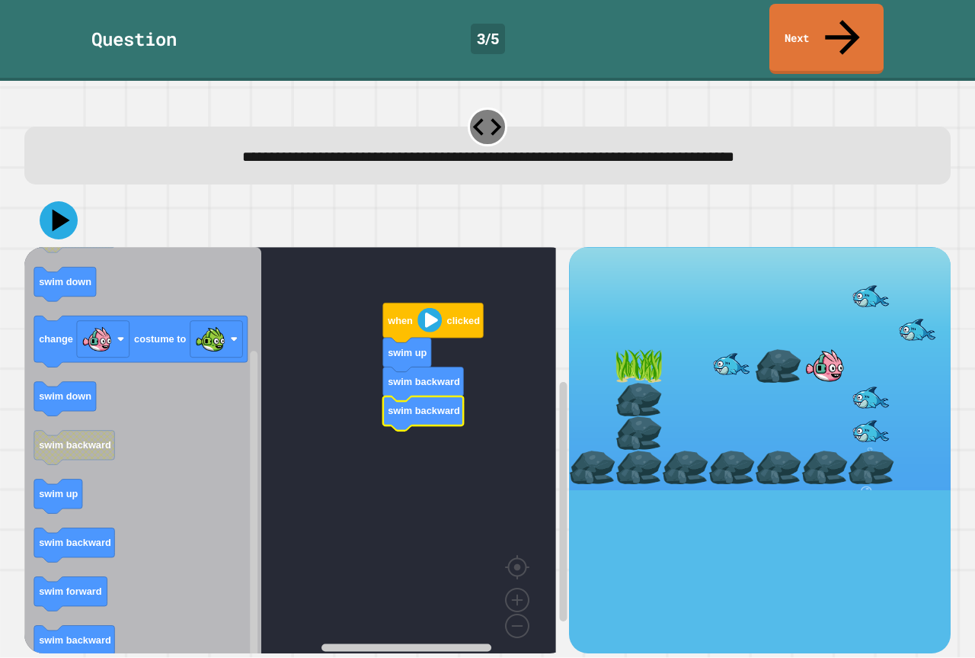
click at [65, 528] on icon "Blockly Workspace" at bounding box center [142, 456] width 237 height 418
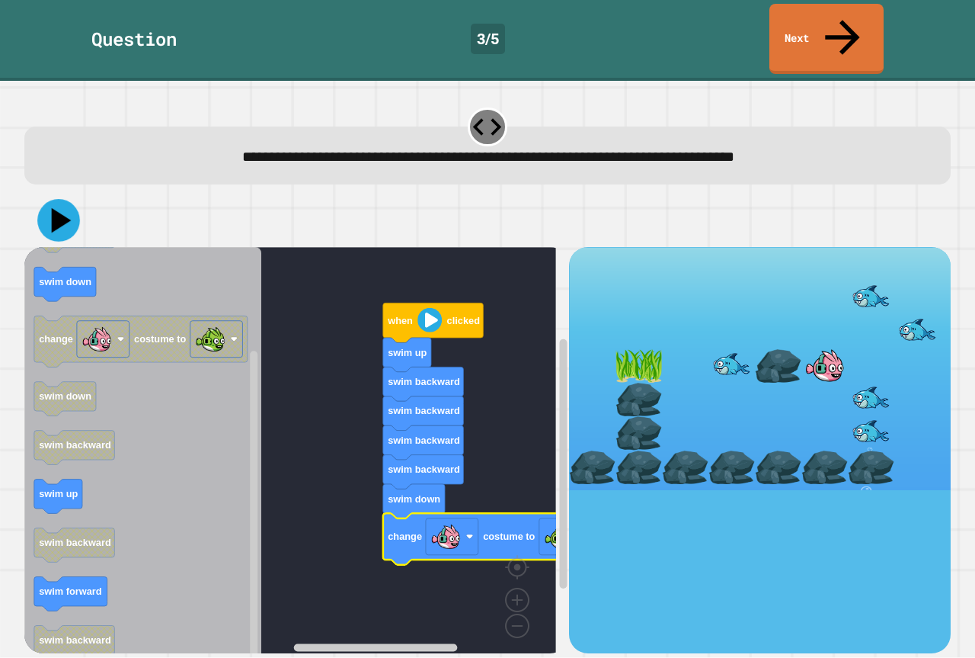
click at [63, 200] on icon at bounding box center [58, 221] width 43 height 43
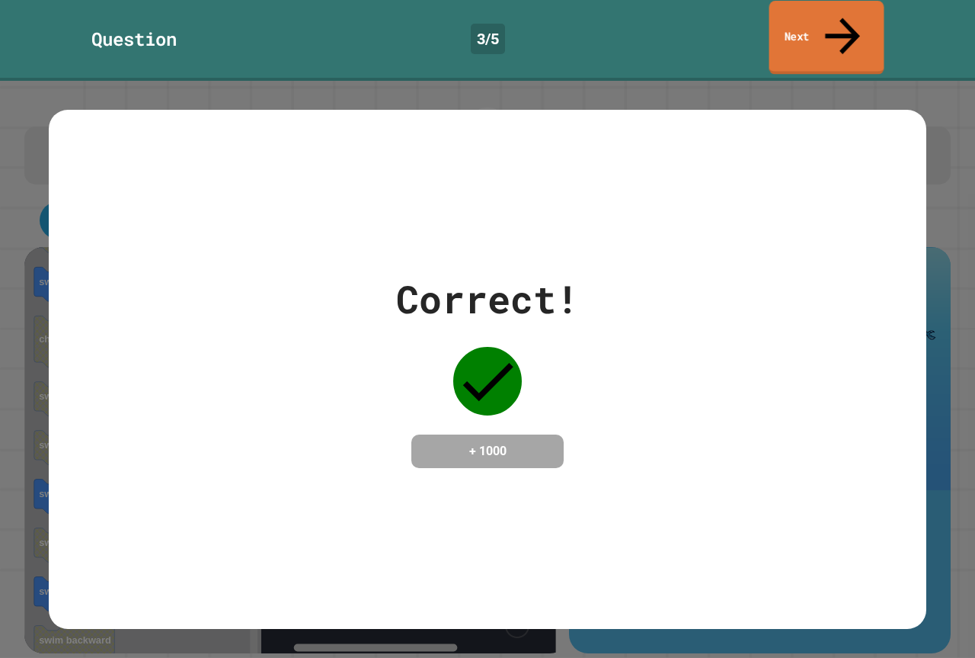
click at [813, 22] on link "Next" at bounding box center [827, 38] width 115 height 74
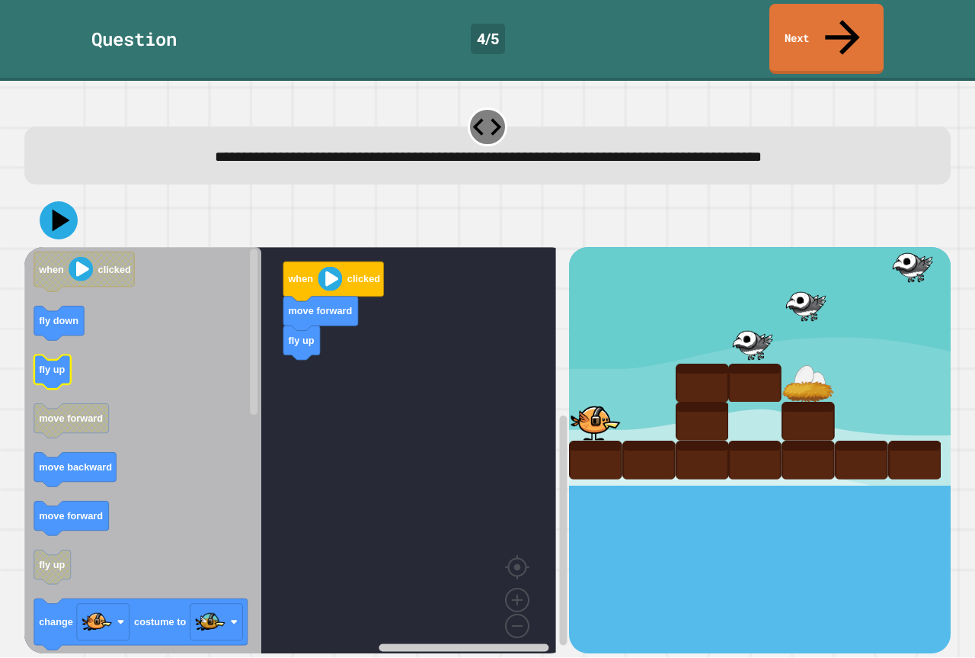
click at [110, 331] on icon "Blockly Workspace" at bounding box center [142, 456] width 237 height 418
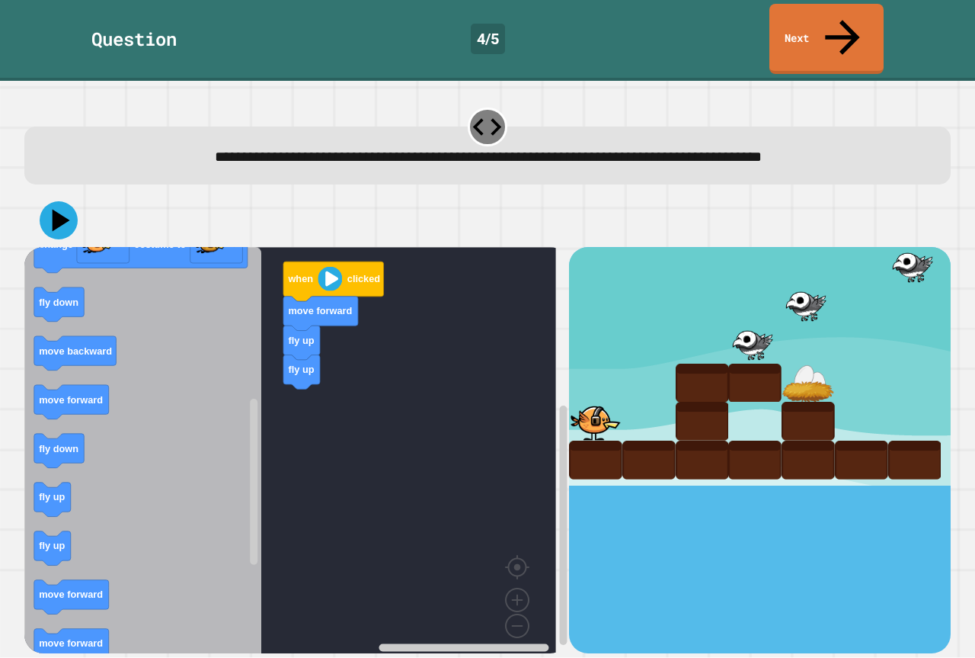
click at [193, 504] on icon "Blockly Workspace" at bounding box center [142, 456] width 237 height 418
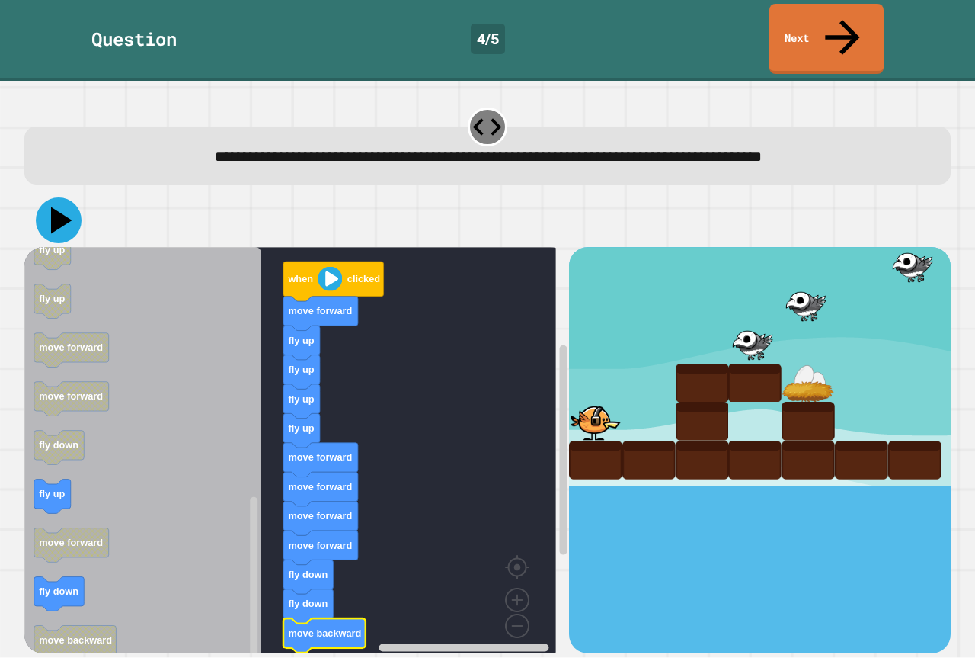
click at [66, 207] on icon at bounding box center [61, 220] width 21 height 27
click at [199, 524] on icon "Blockly Workspace" at bounding box center [142, 456] width 237 height 418
click at [77, 199] on button at bounding box center [58, 220] width 43 height 43
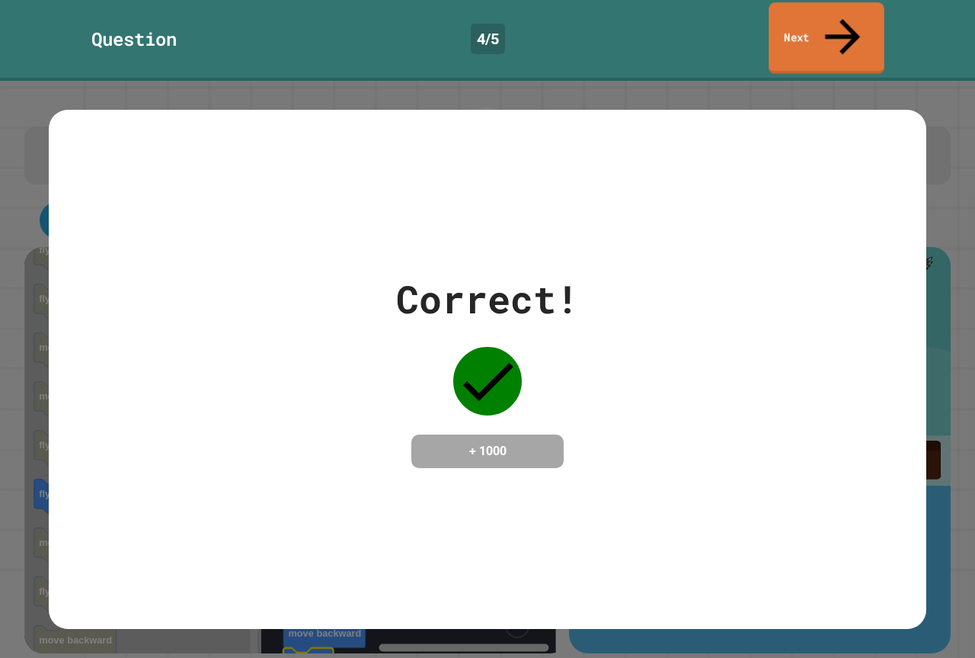
click at [850, 33] on link "Next" at bounding box center [827, 38] width 116 height 72
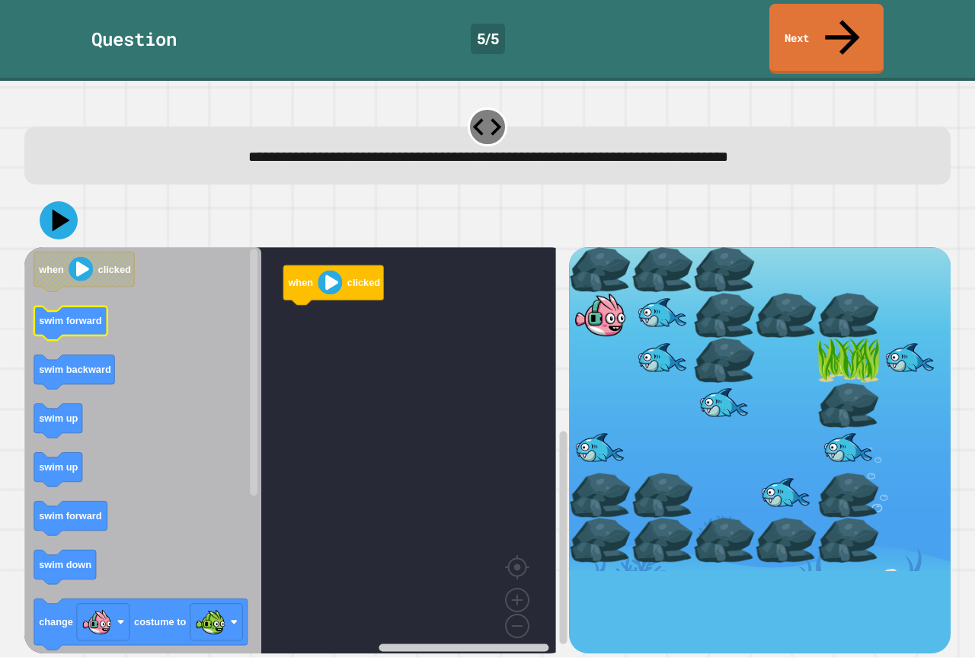
click at [101, 315] on text "swim forward" at bounding box center [70, 320] width 63 height 11
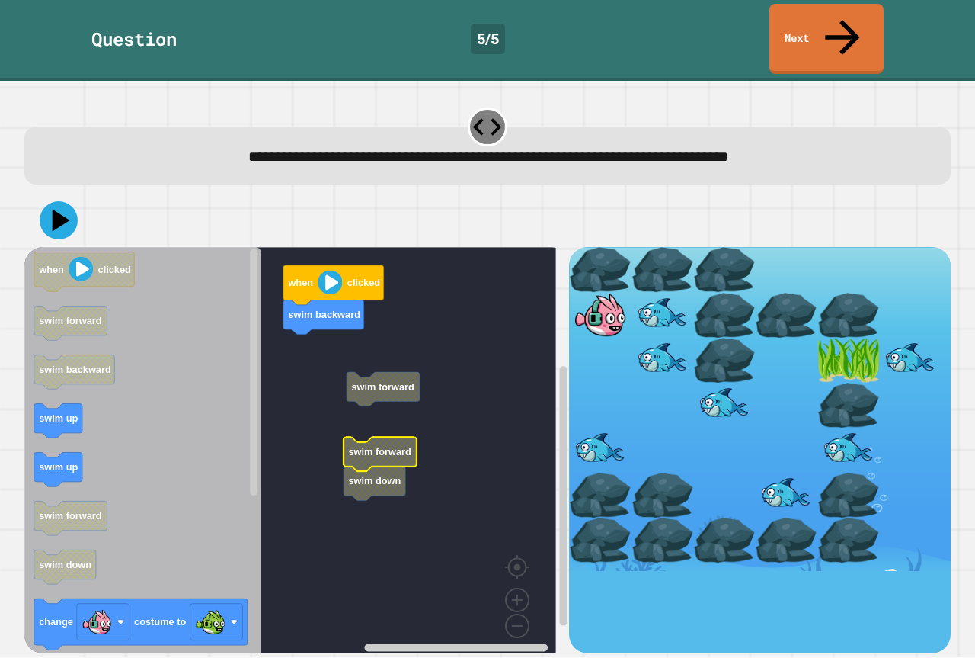
click at [158, 344] on div "when clicked swim backward swim forward swim forward swim down when clicked swi…" at bounding box center [296, 449] width 545 height 405
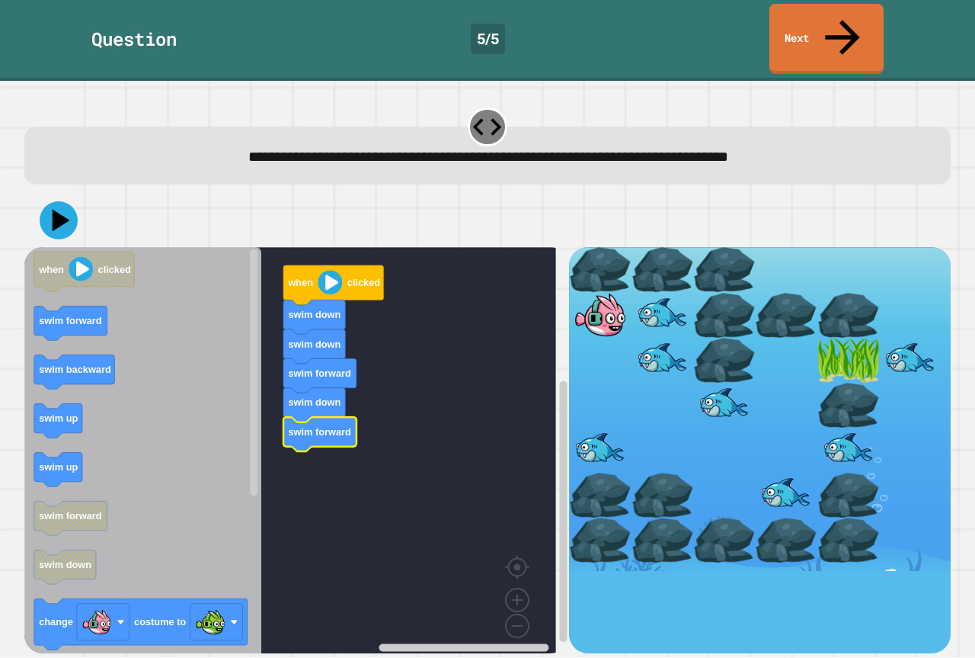
click at [94, 306] on icon "Blockly Workspace" at bounding box center [142, 456] width 237 height 418
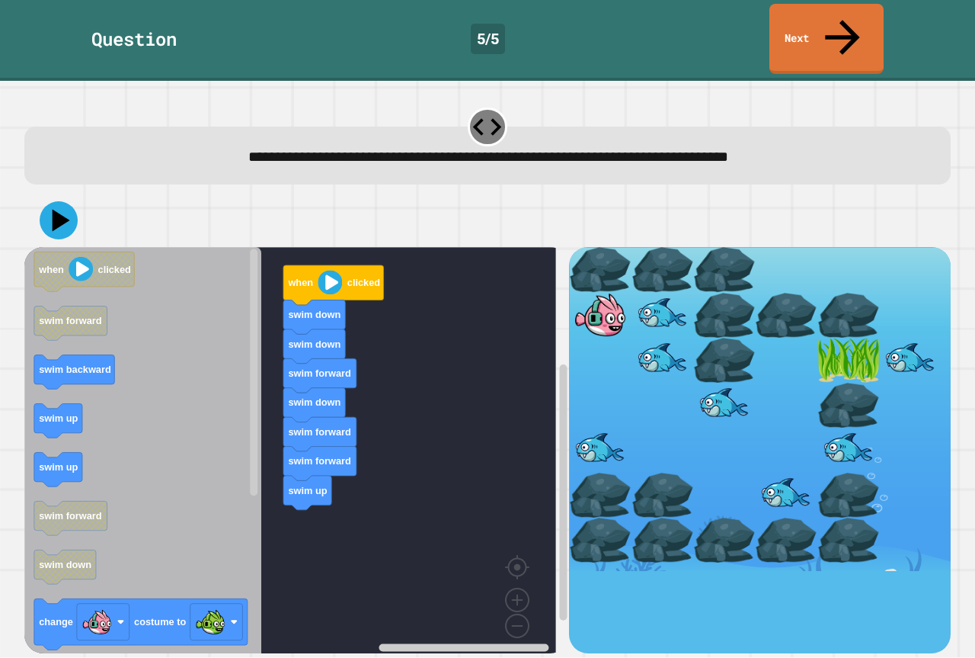
click at [283, 464] on div "when clicked swim down swim down swim forward swim down swim forward swim forwa…" at bounding box center [296, 449] width 545 height 405
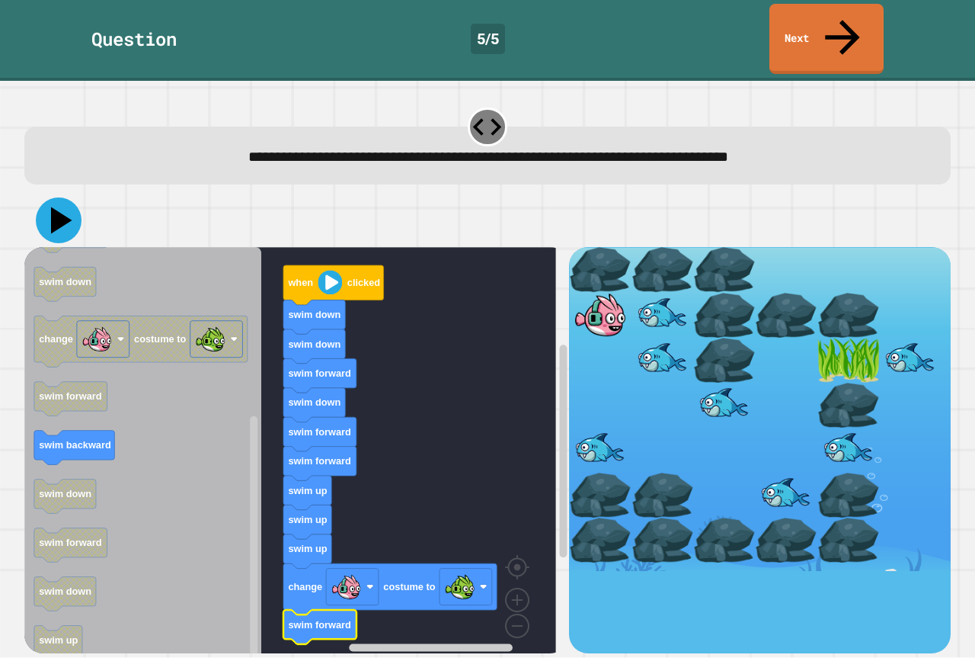
click at [71, 197] on icon at bounding box center [59, 220] width 46 height 46
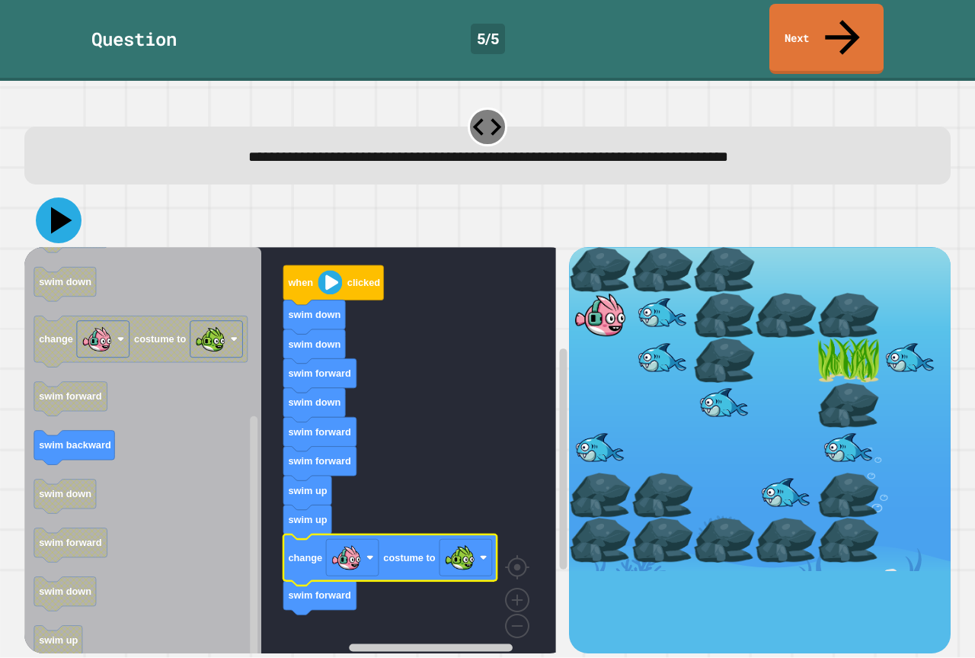
click at [68, 197] on icon at bounding box center [59, 220] width 46 height 46
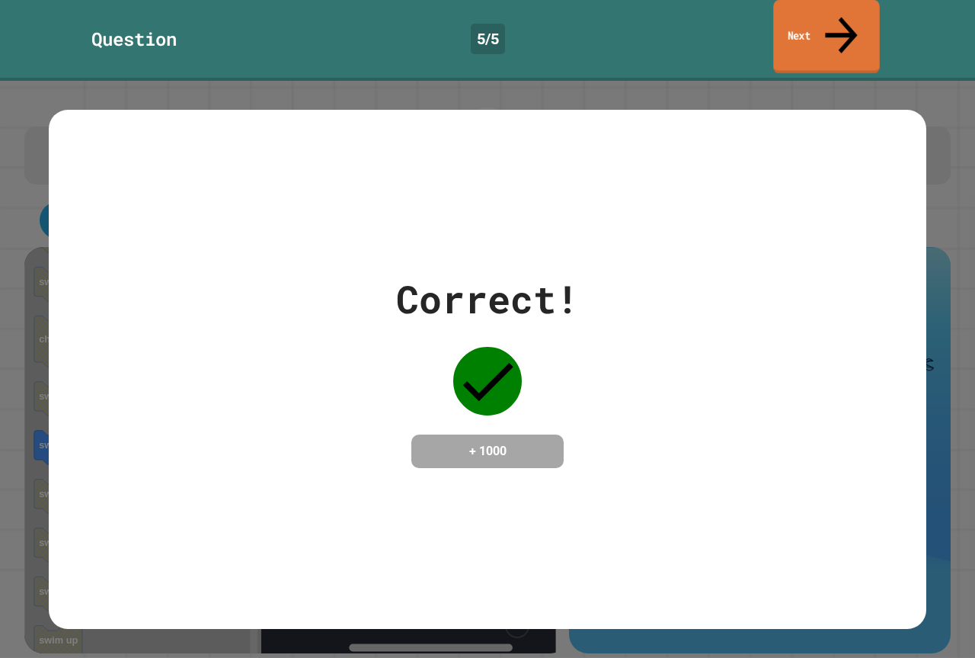
drag, startPoint x: 775, startPoint y: 22, endPoint x: 764, endPoint y: 24, distance: 11.5
click at [773, 23] on link "Next" at bounding box center [826, 37] width 106 height 74
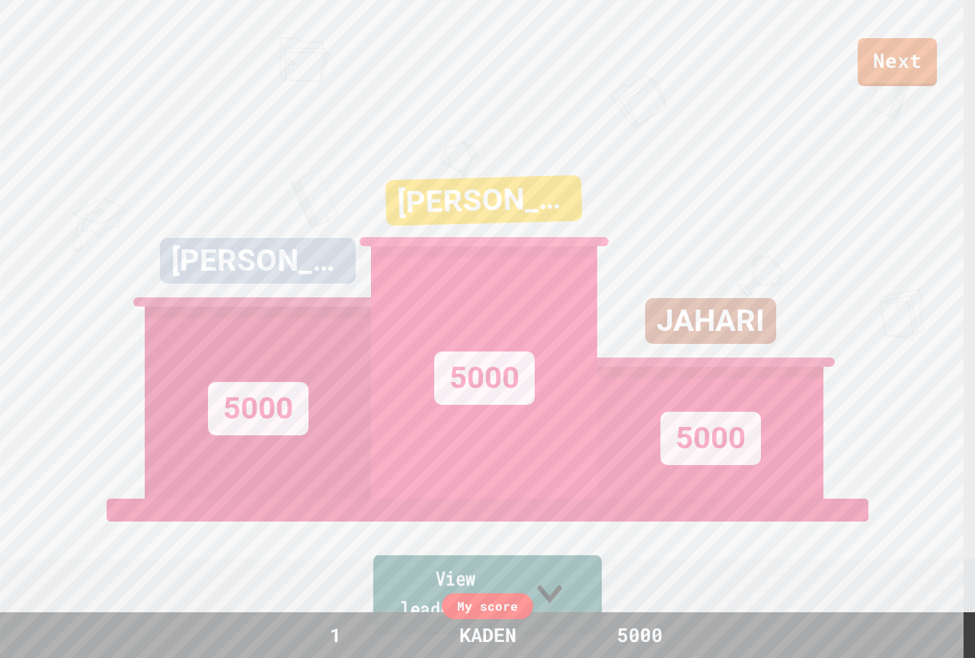
click at [568, 588] on icon at bounding box center [550, 593] width 50 height 60
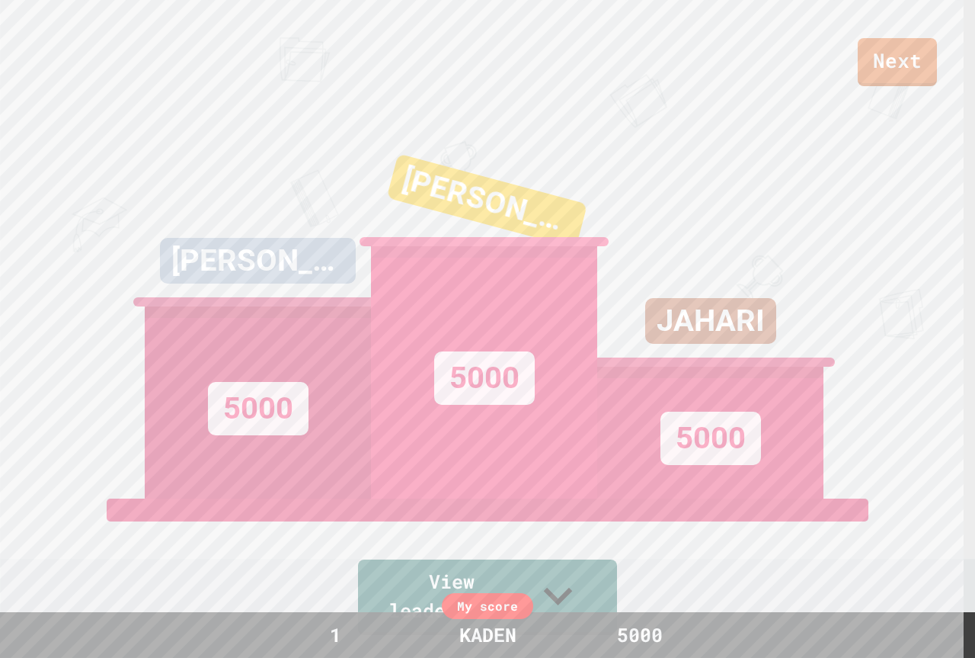
click at [866, 91] on div "Next IZAAC RILES 5000 DAWSON 5000 JAHARI 5000 View leaderboard" at bounding box center [487, 329] width 975 height 658
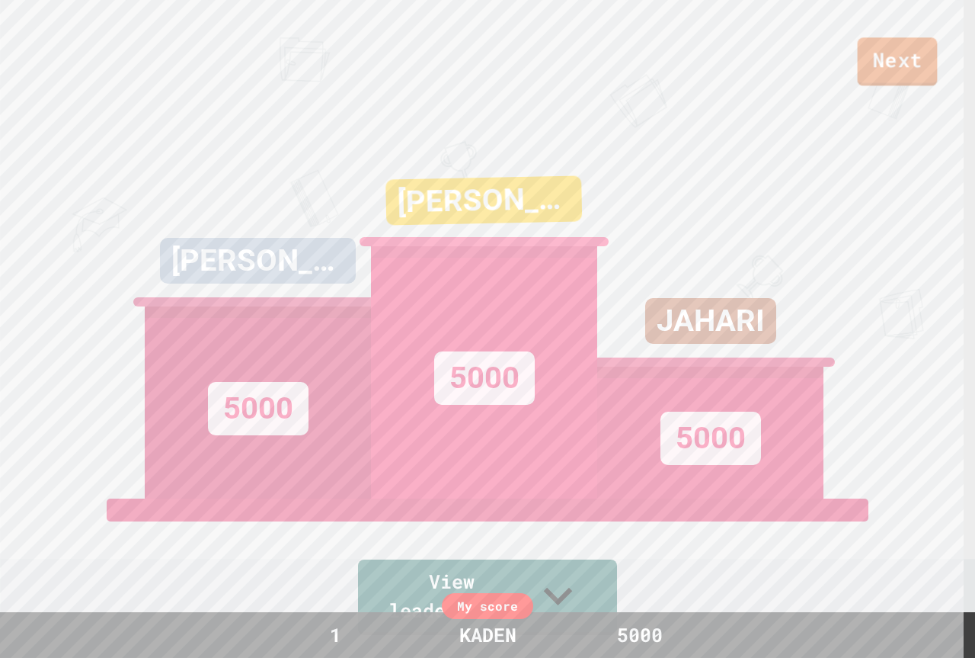
click at [867, 82] on link "Next" at bounding box center [898, 61] width 80 height 49
